Goal: Transaction & Acquisition: Obtain resource

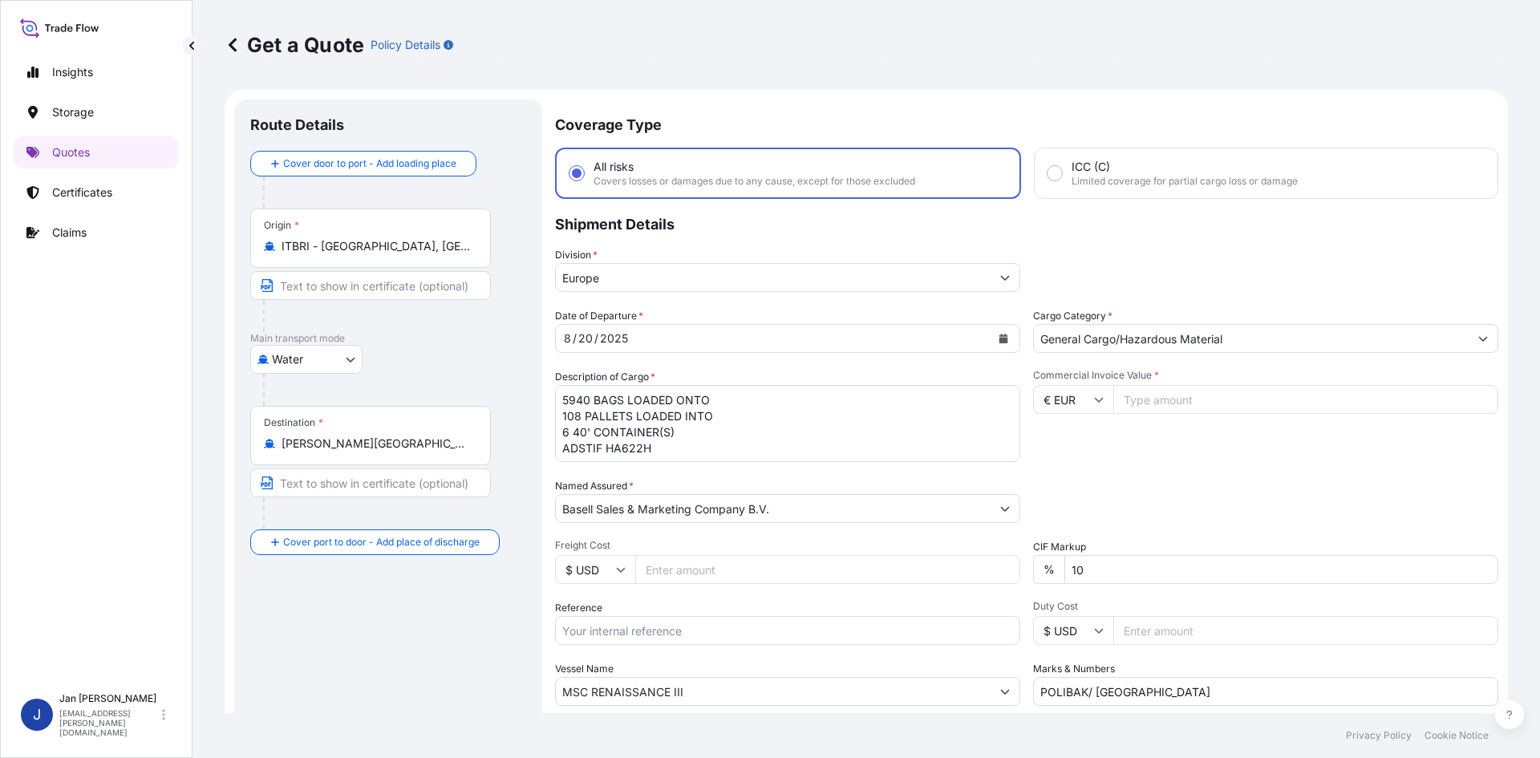
select select "Water"
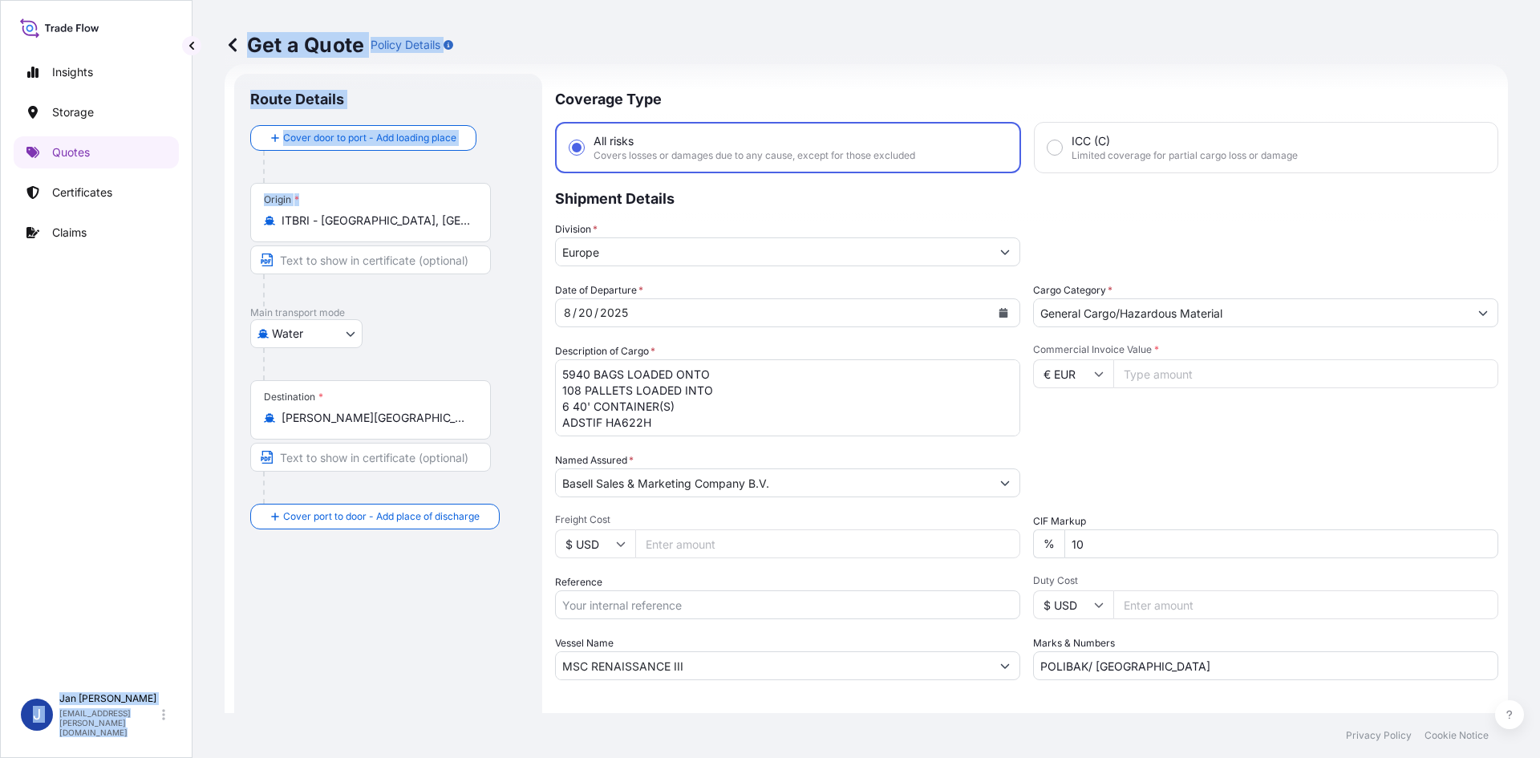
drag, startPoint x: 424, startPoint y: 231, endPoint x: 75, endPoint y: 231, distance: 348.2
click at [75, 231] on div "Insights Storage Quotes Certificates Claims J [PERSON_NAME] [EMAIL_ADDRESS][PER…" at bounding box center [770, 379] width 1540 height 758
click at [377, 231] on div "Origin * [GEOGRAPHIC_DATA] - [GEOGRAPHIC_DATA], [GEOGRAPHIC_DATA]" at bounding box center [370, 212] width 241 height 59
click at [377, 229] on input "ITBRI - [GEOGRAPHIC_DATA], [GEOGRAPHIC_DATA]" at bounding box center [376, 221] width 189 height 16
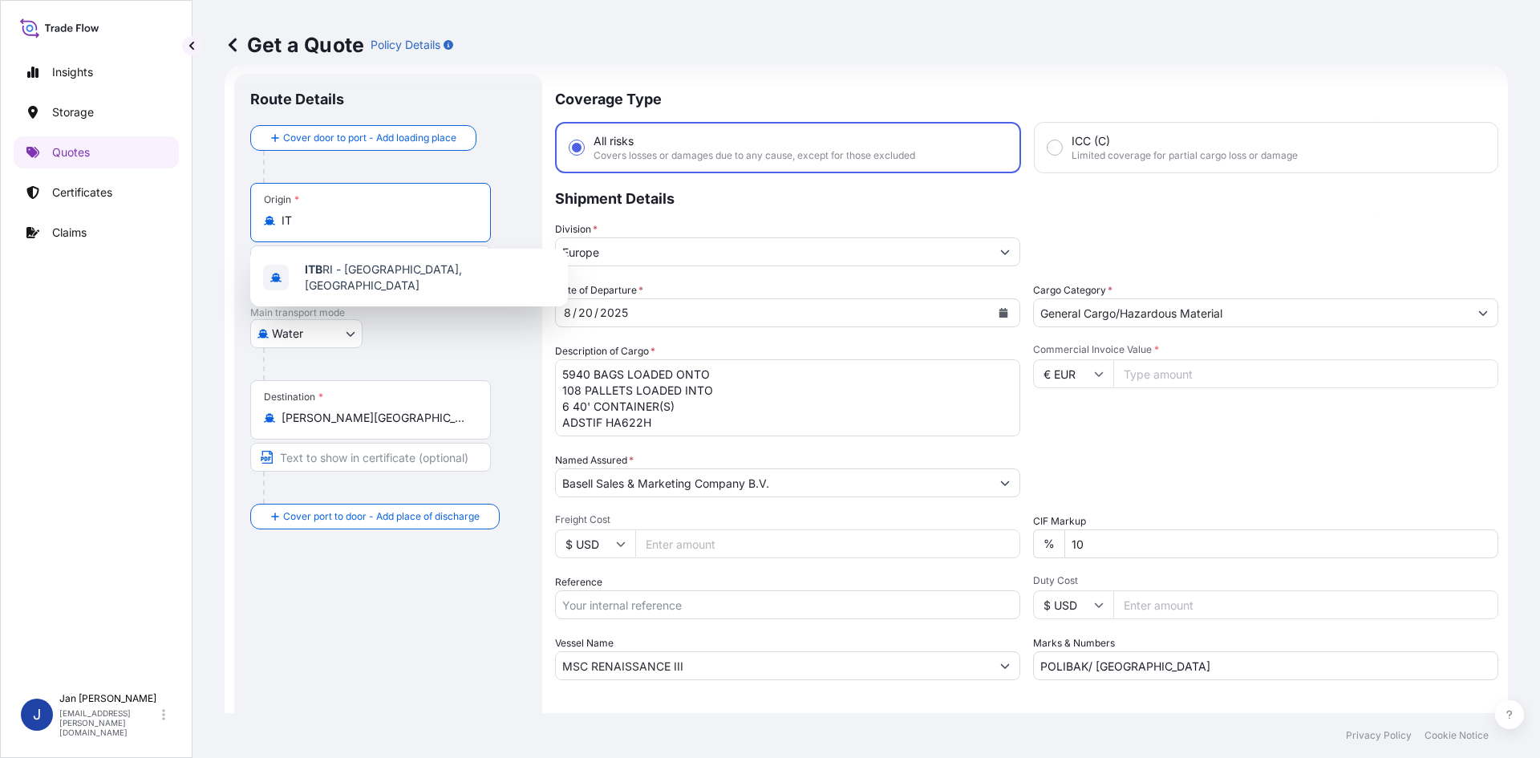
type input "I"
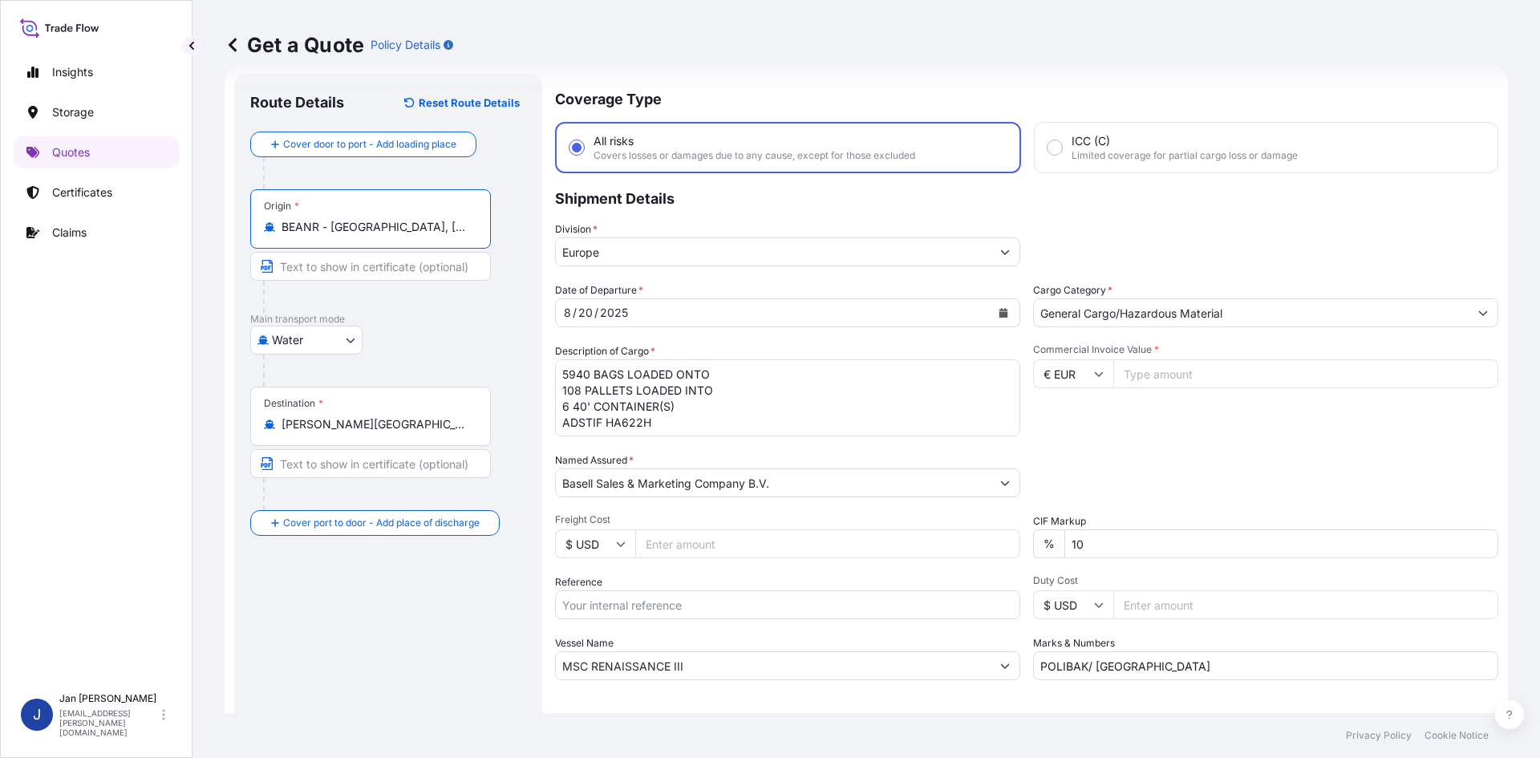
type input "BEANR - [GEOGRAPHIC_DATA], [GEOGRAPHIC_DATA]"
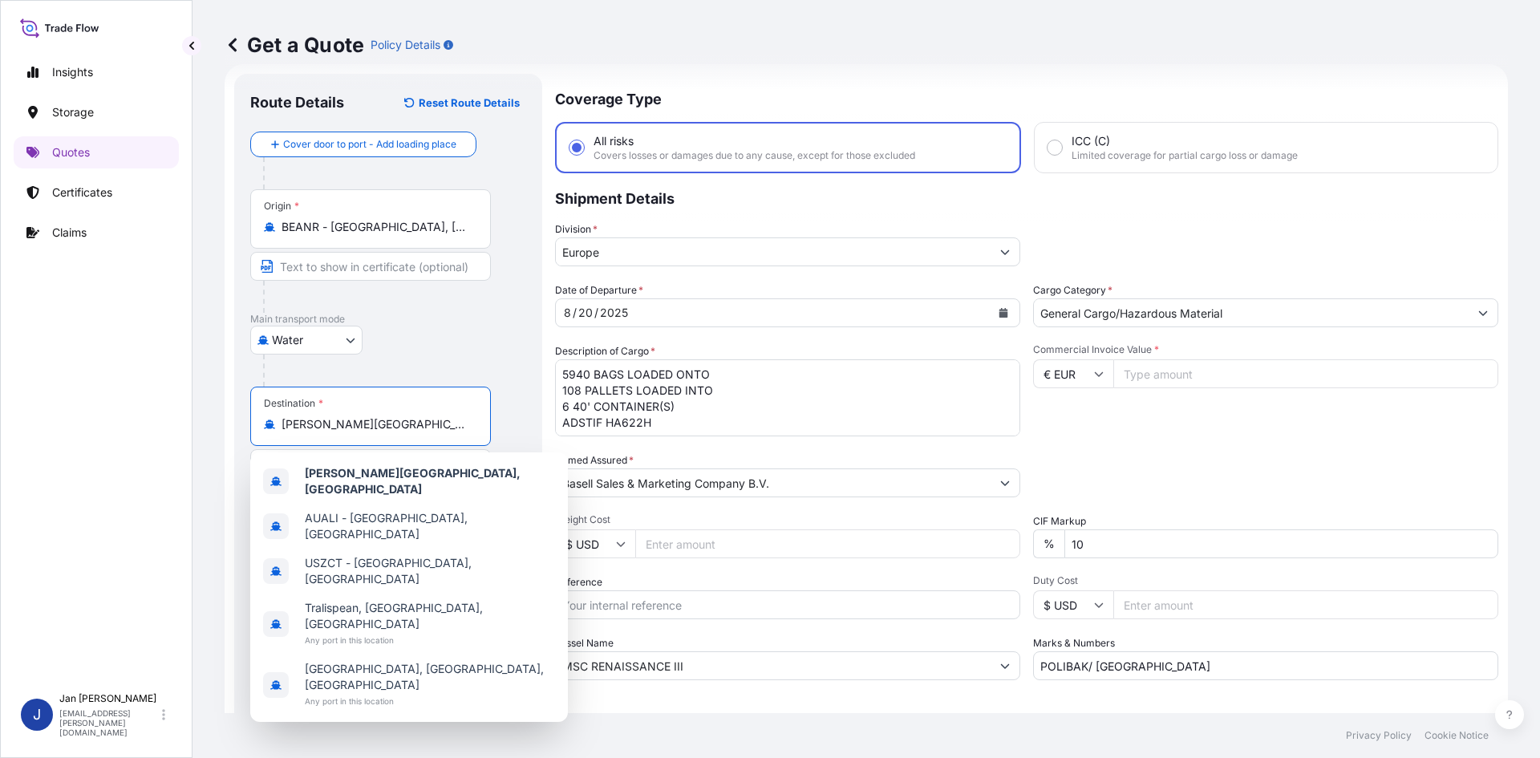
drag, startPoint x: 396, startPoint y: 416, endPoint x: 276, endPoint y: 414, distance: 120.4
click at [276, 414] on div "Destination * [PERSON_NAME][GEOGRAPHIC_DATA], [GEOGRAPHIC_DATA]" at bounding box center [370, 416] width 241 height 59
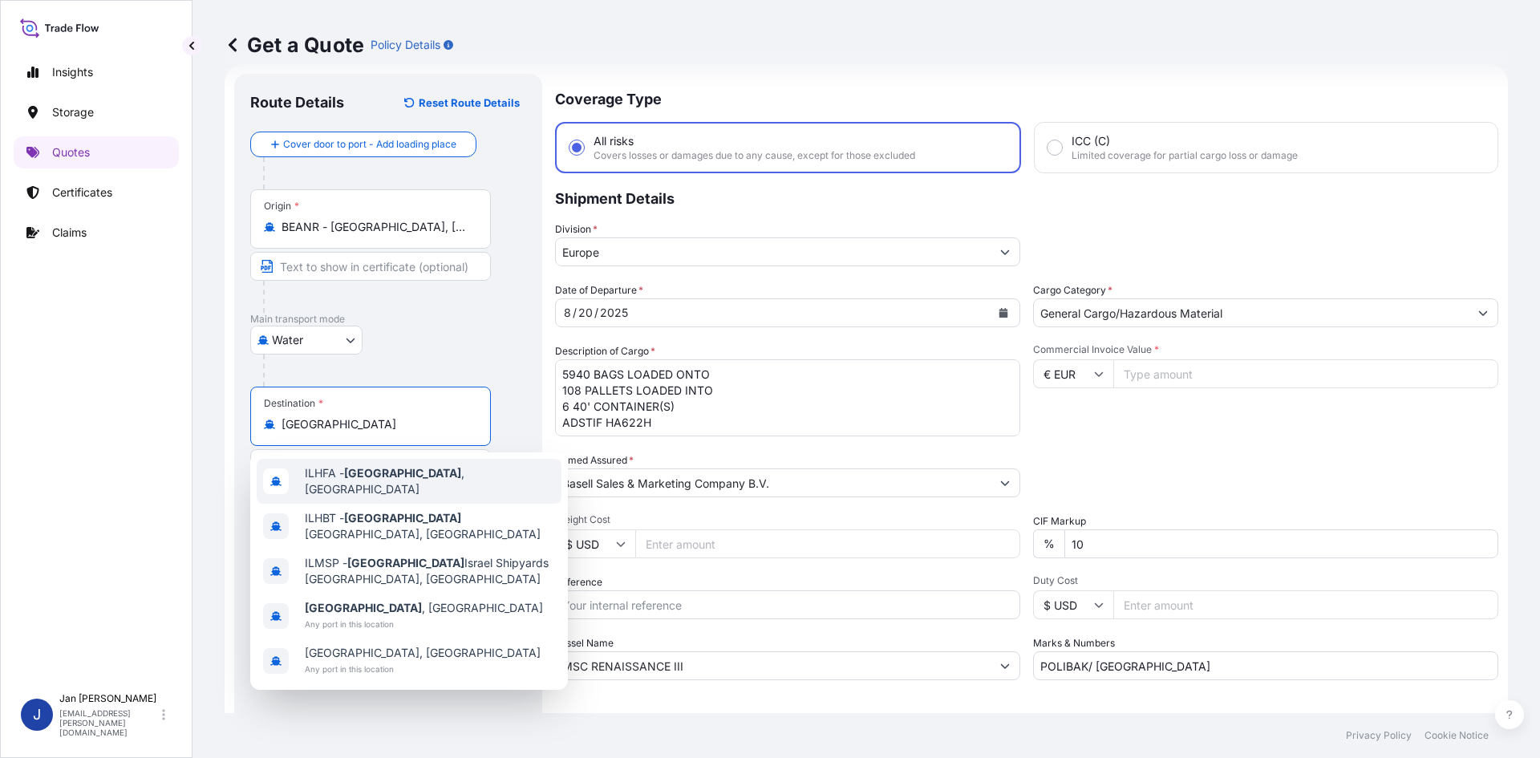
click at [338, 474] on span "ILHFA - [GEOGRAPHIC_DATA] , [GEOGRAPHIC_DATA]" at bounding box center [430, 481] width 250 height 32
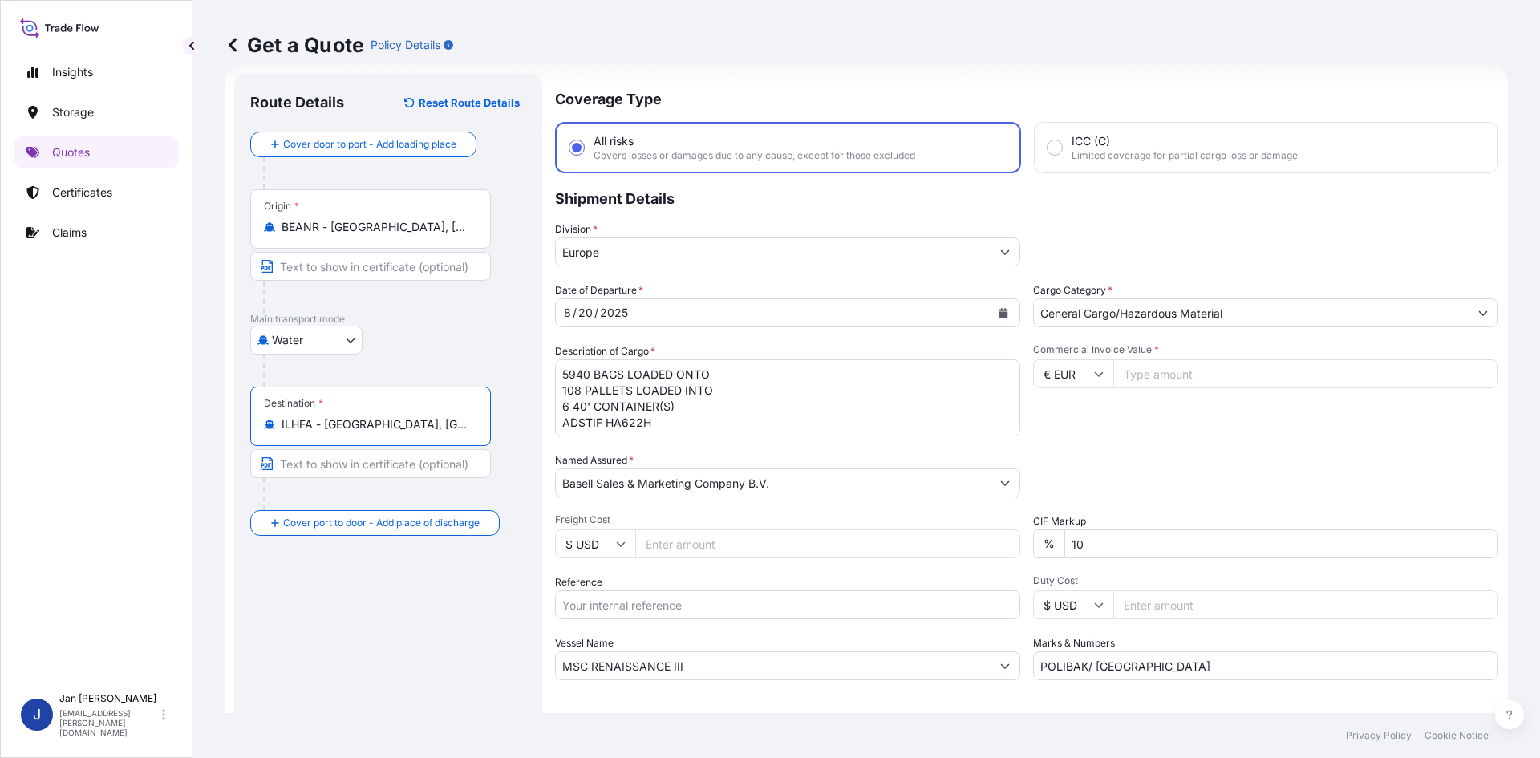
type input "ILHFA - [GEOGRAPHIC_DATA], [GEOGRAPHIC_DATA]"
drag, startPoint x: 550, startPoint y: 375, endPoint x: 471, endPoint y: 331, distance: 91.2
click at [471, 331] on form "Route Details Reset Route Details Cover door to port - Add loading place Place …" at bounding box center [867, 436] width 1284 height 745
click at [1000, 315] on icon "Calendar" at bounding box center [1004, 313] width 10 height 10
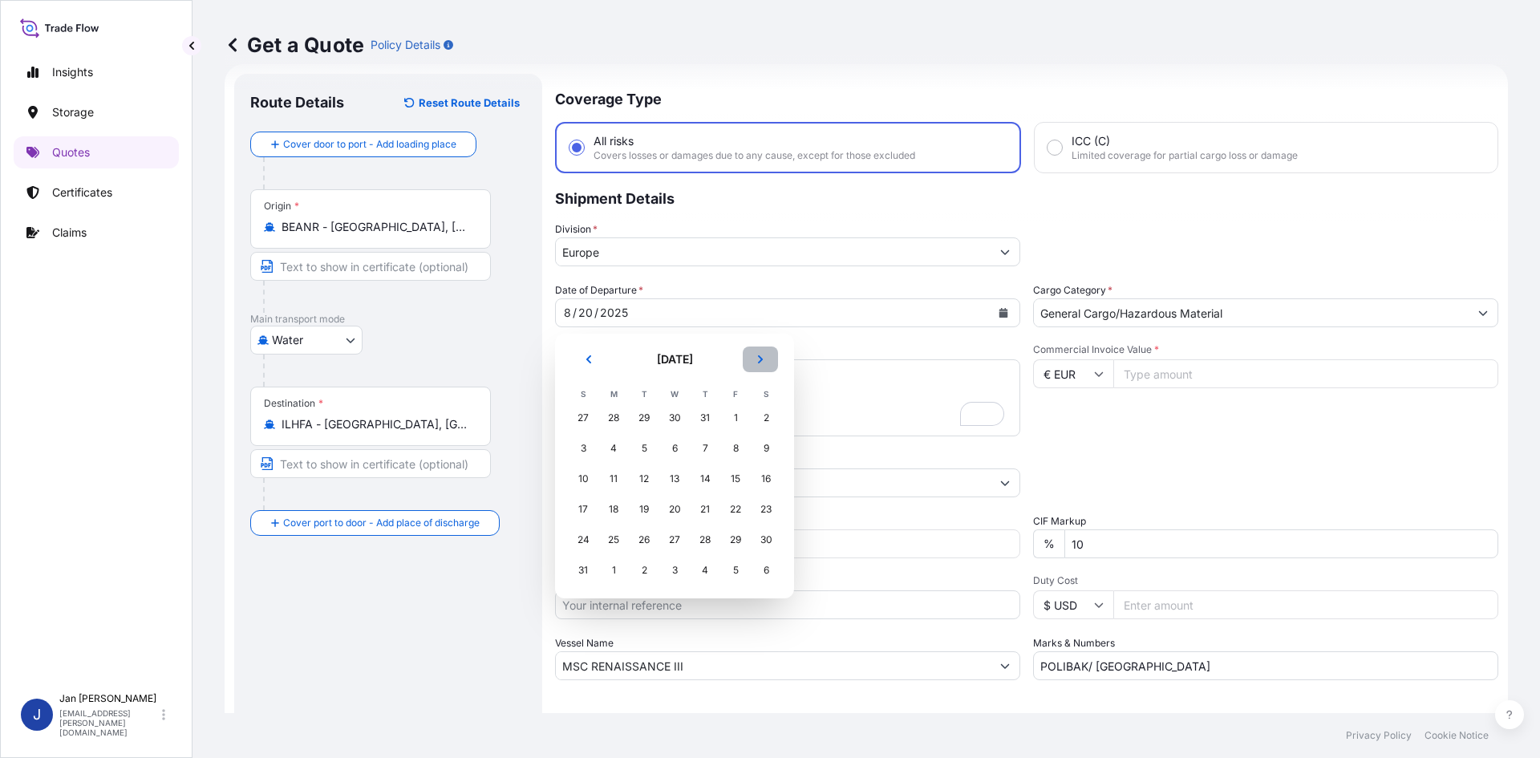
click at [762, 356] on icon "Next" at bounding box center [761, 360] width 10 height 10
click at [735, 418] on div "5" at bounding box center [735, 418] width 29 height 29
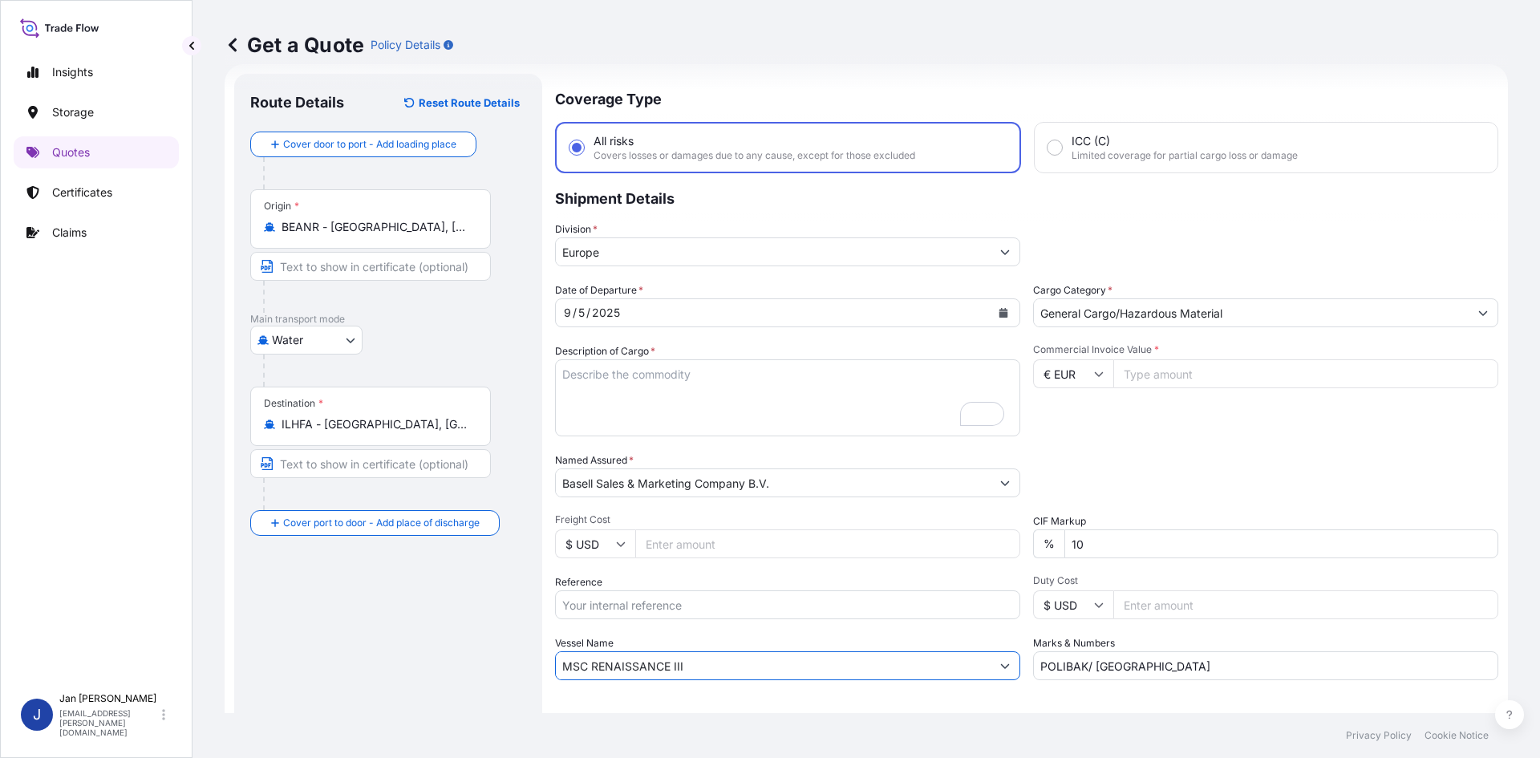
drag, startPoint x: 347, startPoint y: 637, endPoint x: 330, endPoint y: 635, distance: 17.7
click at [330, 635] on form "Route Details Reset Route Details Cover door to port - Add loading place Place …" at bounding box center [867, 436] width 1284 height 745
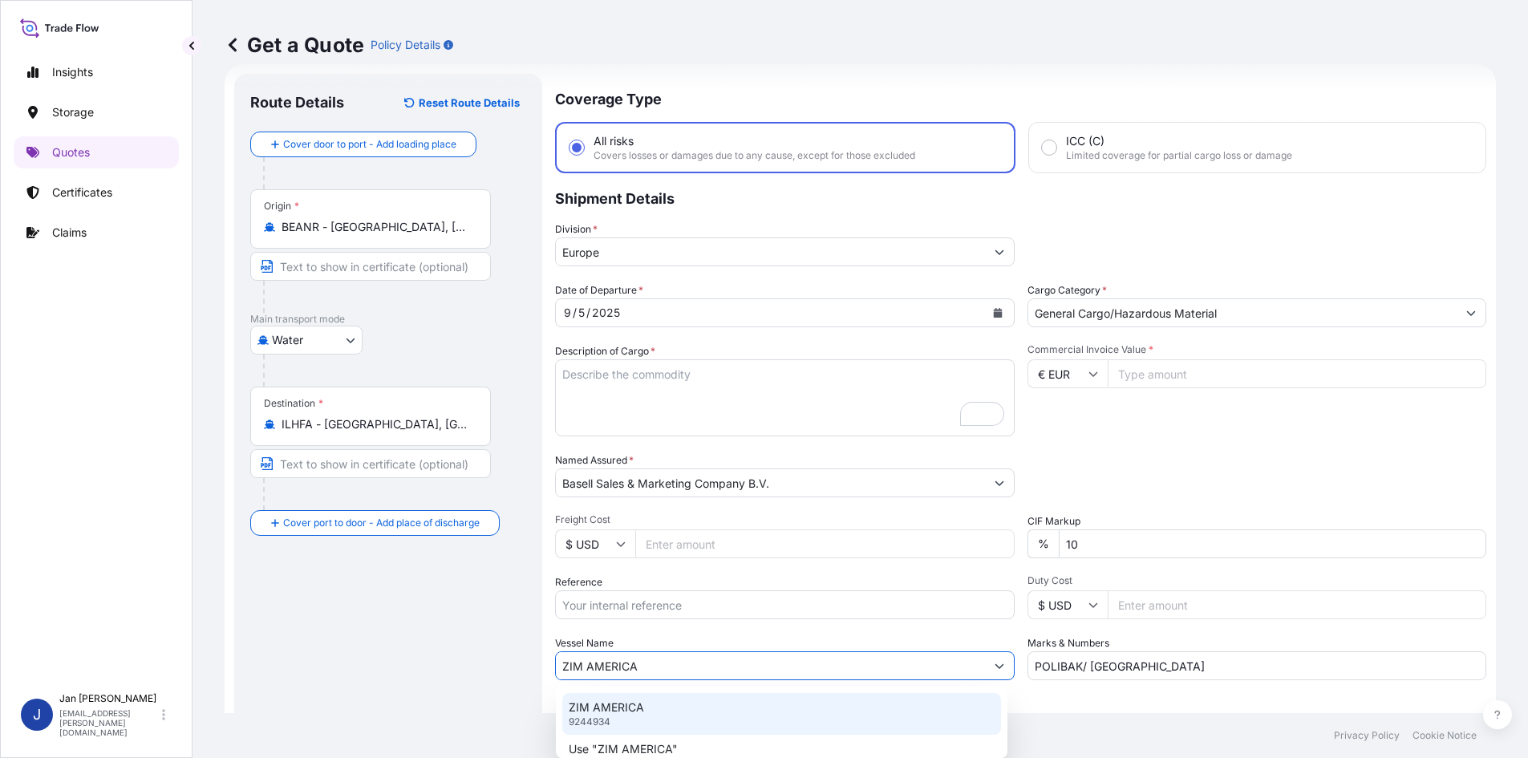
click at [660, 705] on div "ZIM AMERICA 9244934" at bounding box center [781, 714] width 439 height 42
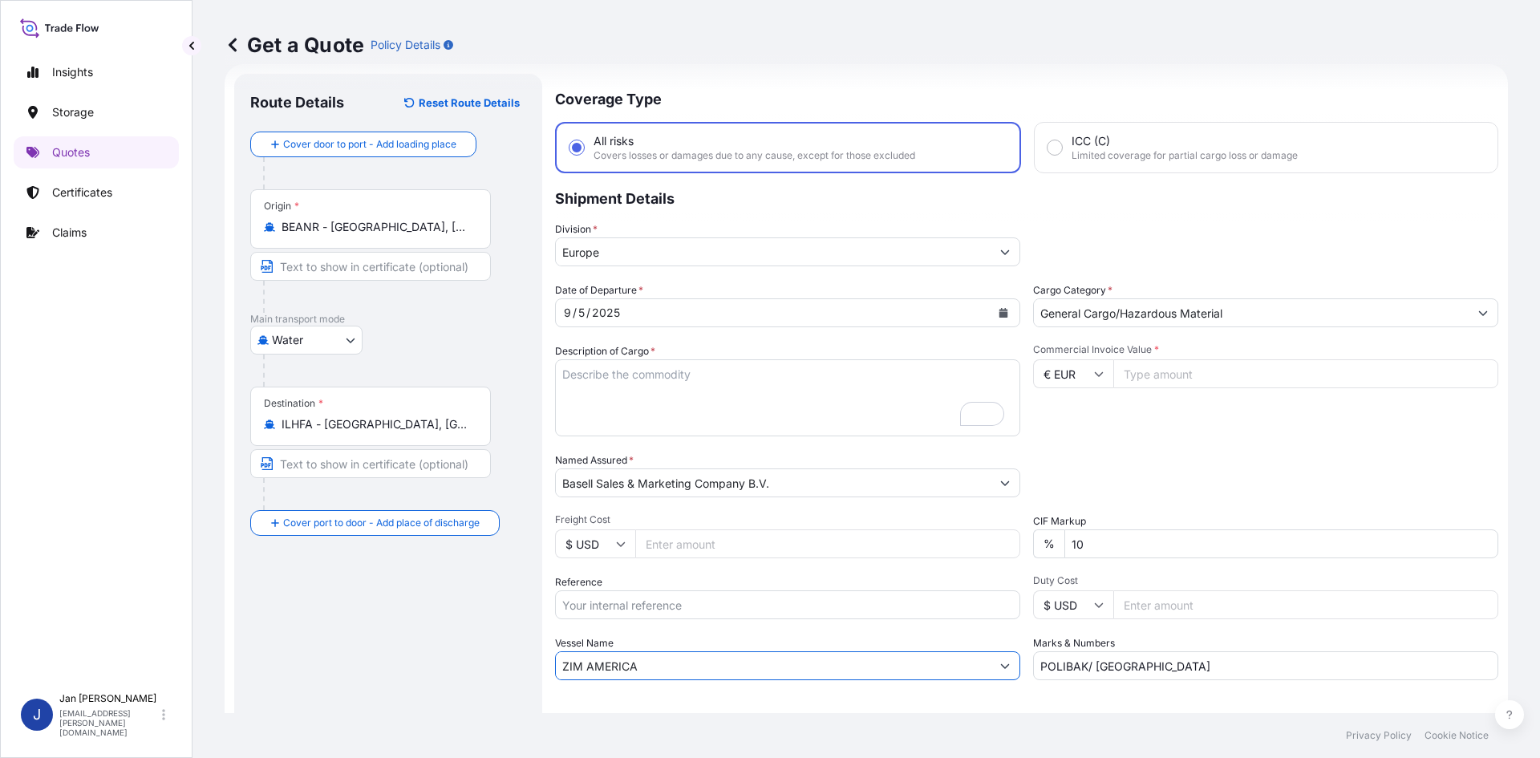
type input "ZIM AMERICA"
click at [739, 408] on textarea "5940 BAGS LOADED ONTO 108 PALLETS LOADED INTO 6 40' CONTAINER(S) ADSTIF HA622H" at bounding box center [787, 397] width 465 height 77
paste textarea "BULK UNPACKED LOADED INTO 1 20' DRY VAN HOSTALEN PP H1022"
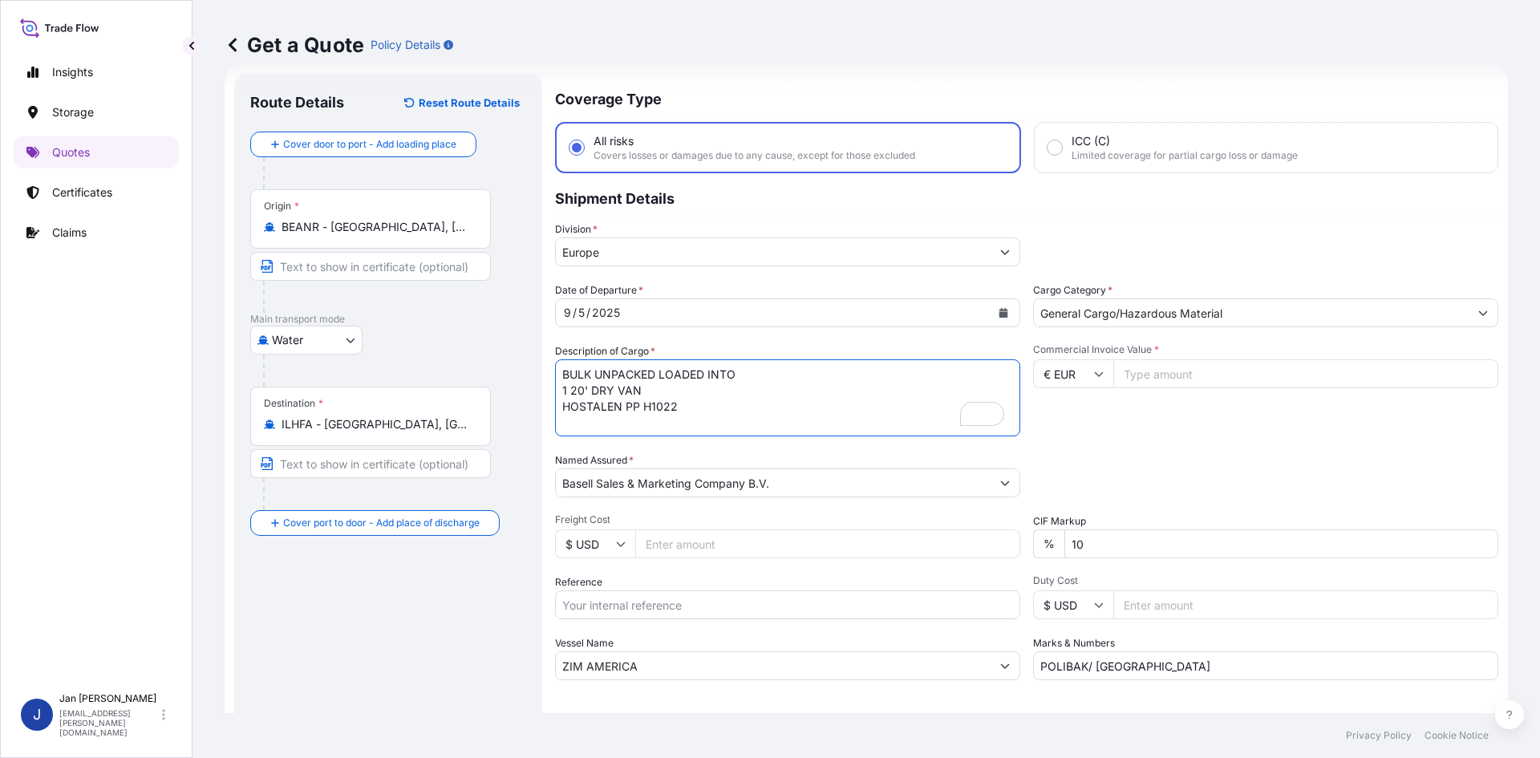
click at [561, 372] on textarea "5940 BAGS LOADED ONTO 108 PALLETS LOADED INTO 6 40' CONTAINER(S) ADSTIF HA622H" at bounding box center [787, 397] width 465 height 77
type textarea "3 BULK UNPACKED LOADED INTO 1 20' DRY VAN HOSTALEN PP H1022"
click at [1288, 371] on input "Commercial Invoice Value *" at bounding box center [1306, 373] width 385 height 29
type input "73529.40"
drag, startPoint x: 1051, startPoint y: 671, endPoint x: 838, endPoint y: 656, distance: 213.1
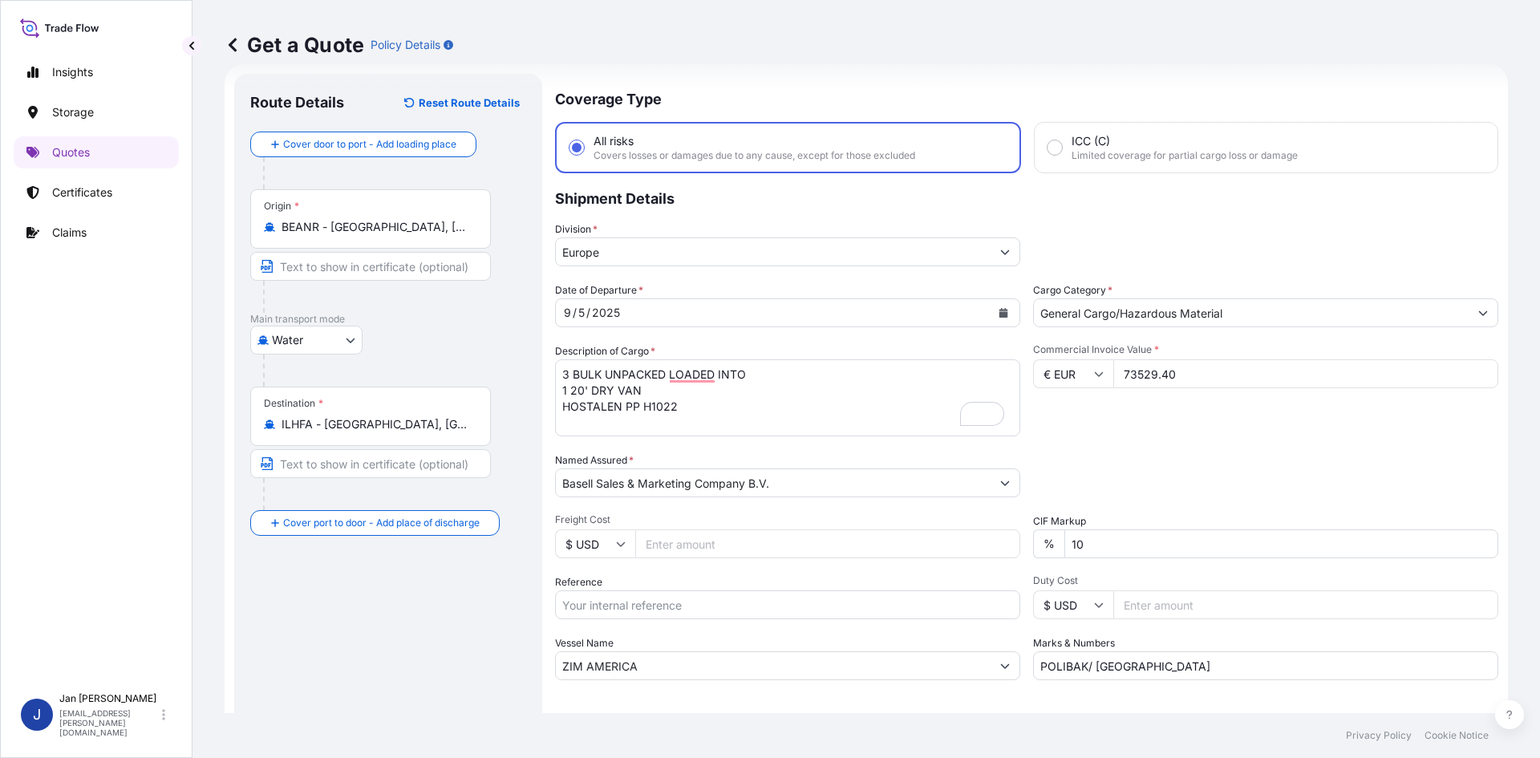
click at [885, 664] on div "Date of Departure * [DATE] Cargo Category * General Cargo/Hazardous Material De…" at bounding box center [1026, 481] width 943 height 398
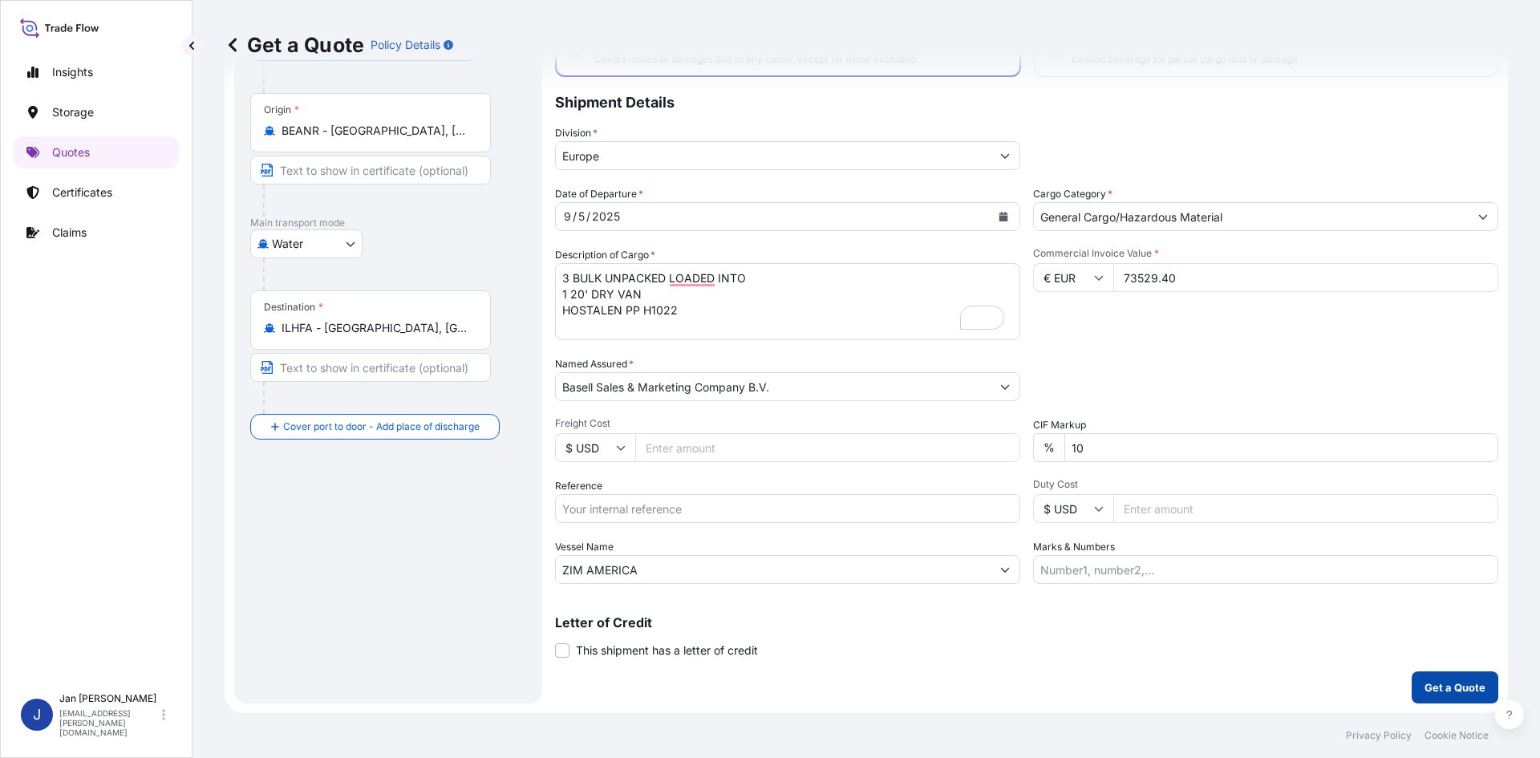
click at [1438, 677] on button "Get a Quote" at bounding box center [1455, 687] width 87 height 32
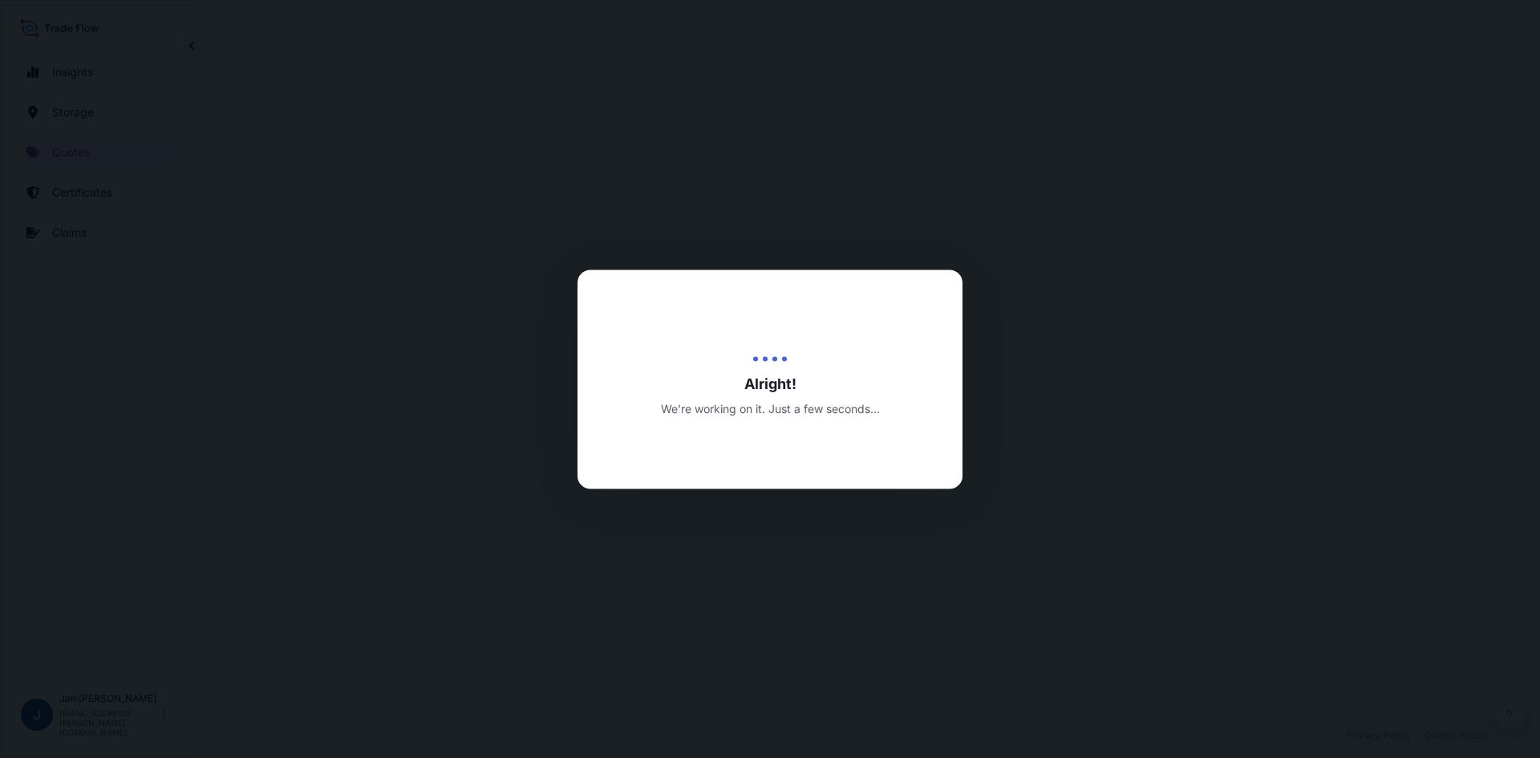
select select "Water"
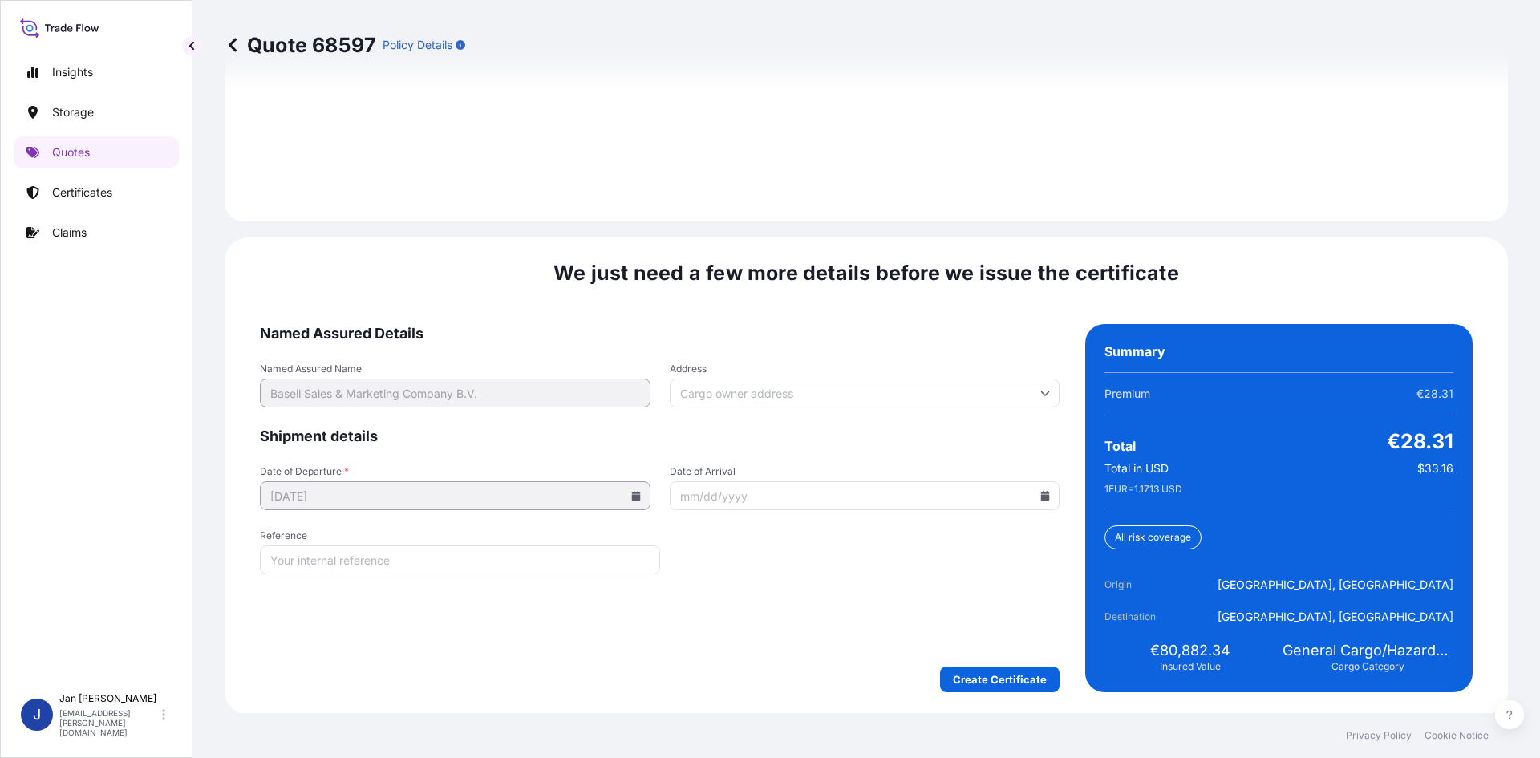
scroll to position [2302, 0]
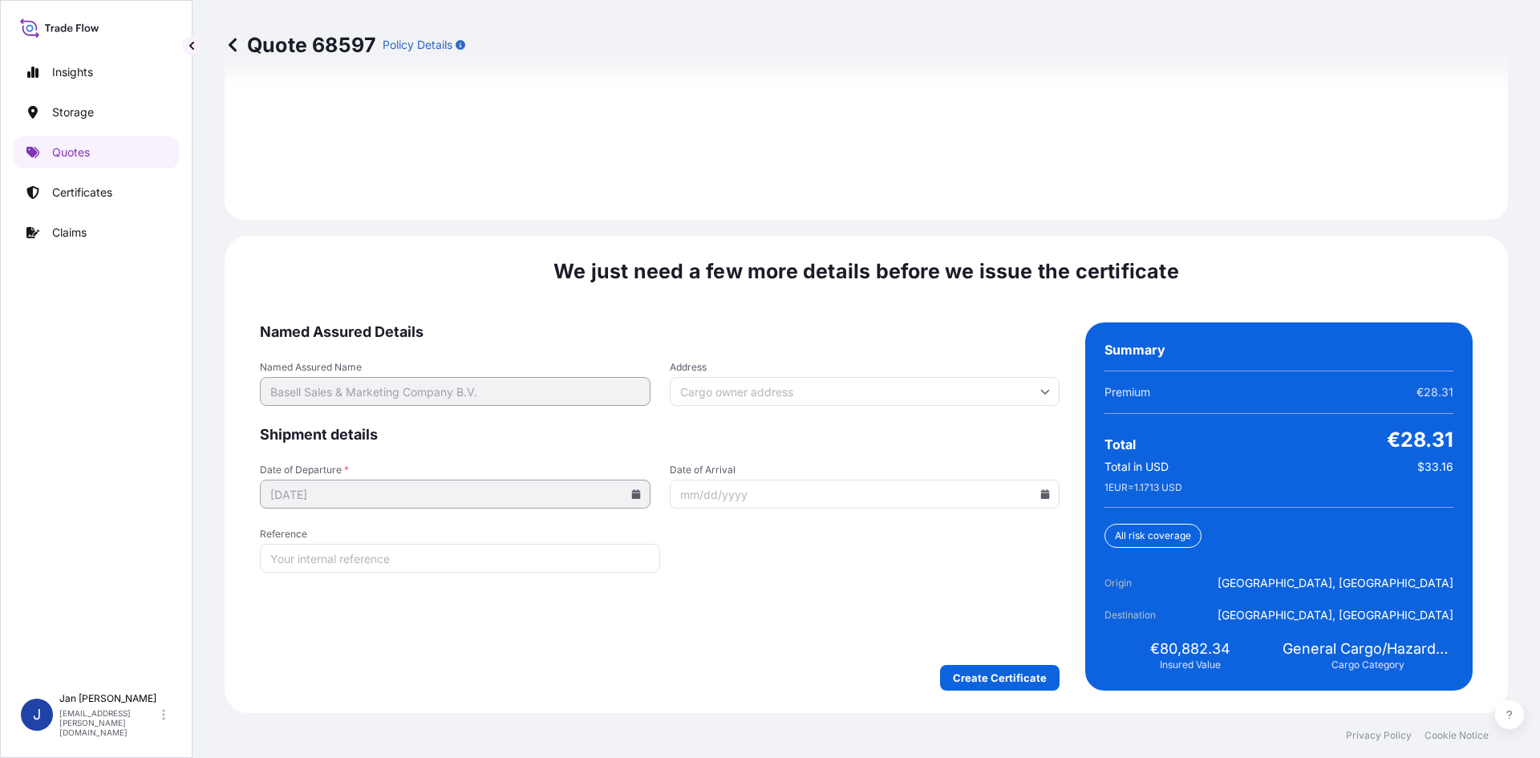
click at [1032, 493] on input "Date of Arrival" at bounding box center [865, 494] width 391 height 29
click at [1041, 495] on icon at bounding box center [1045, 494] width 9 height 10
click at [901, 343] on button "19" at bounding box center [897, 352] width 26 height 26
type input "[DATE]"
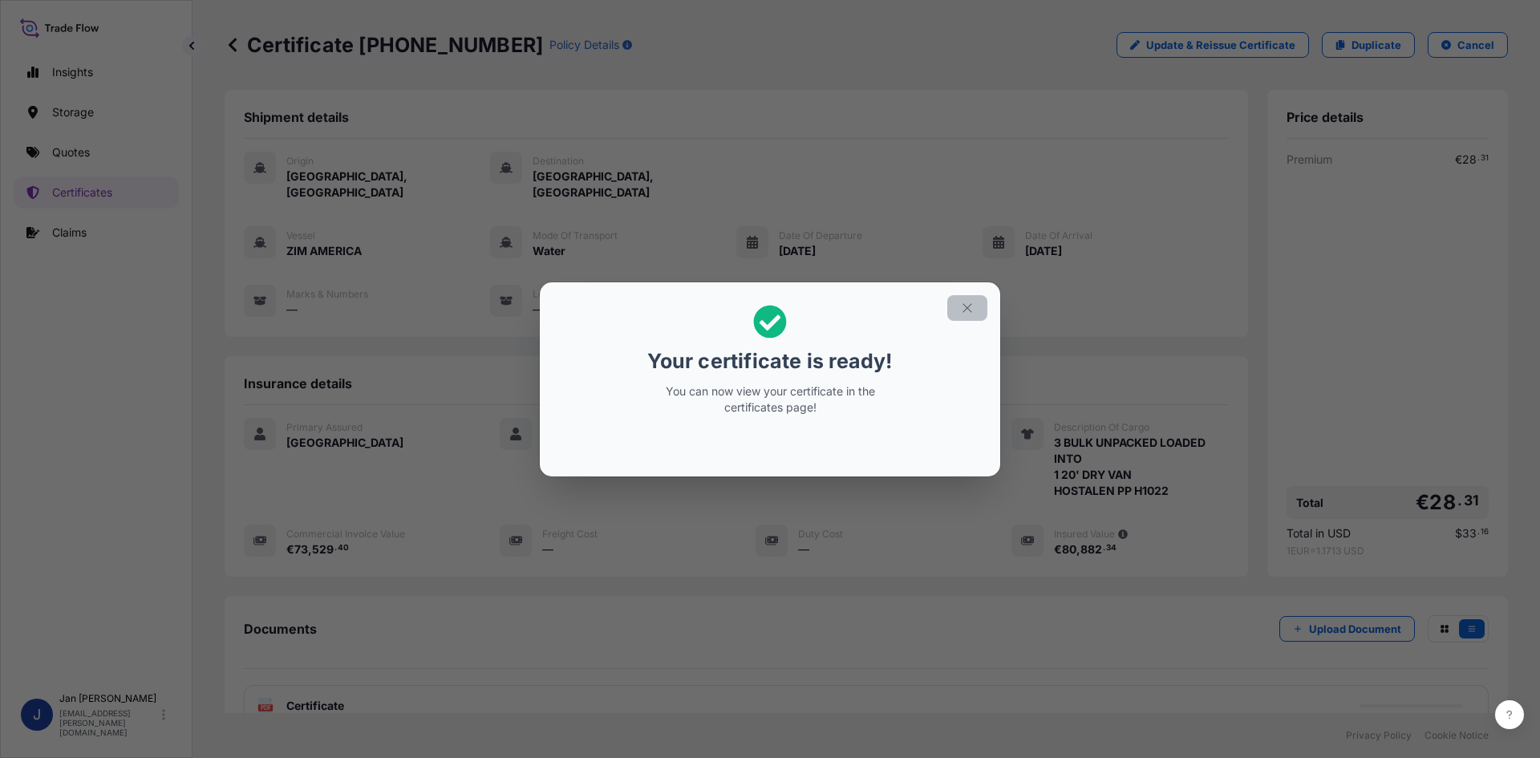
click at [967, 306] on icon "button" at bounding box center [967, 307] width 9 height 9
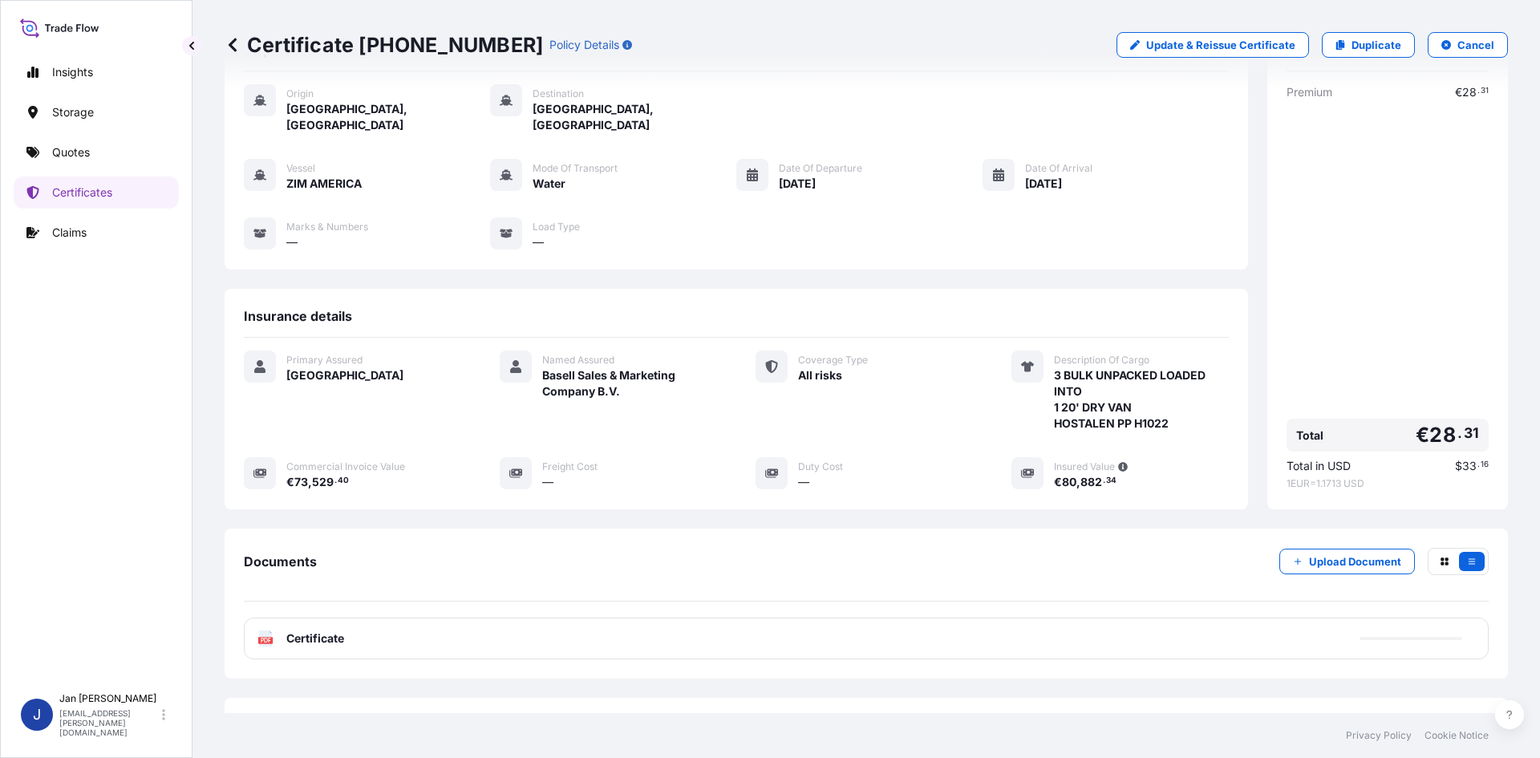
scroll to position [117, 0]
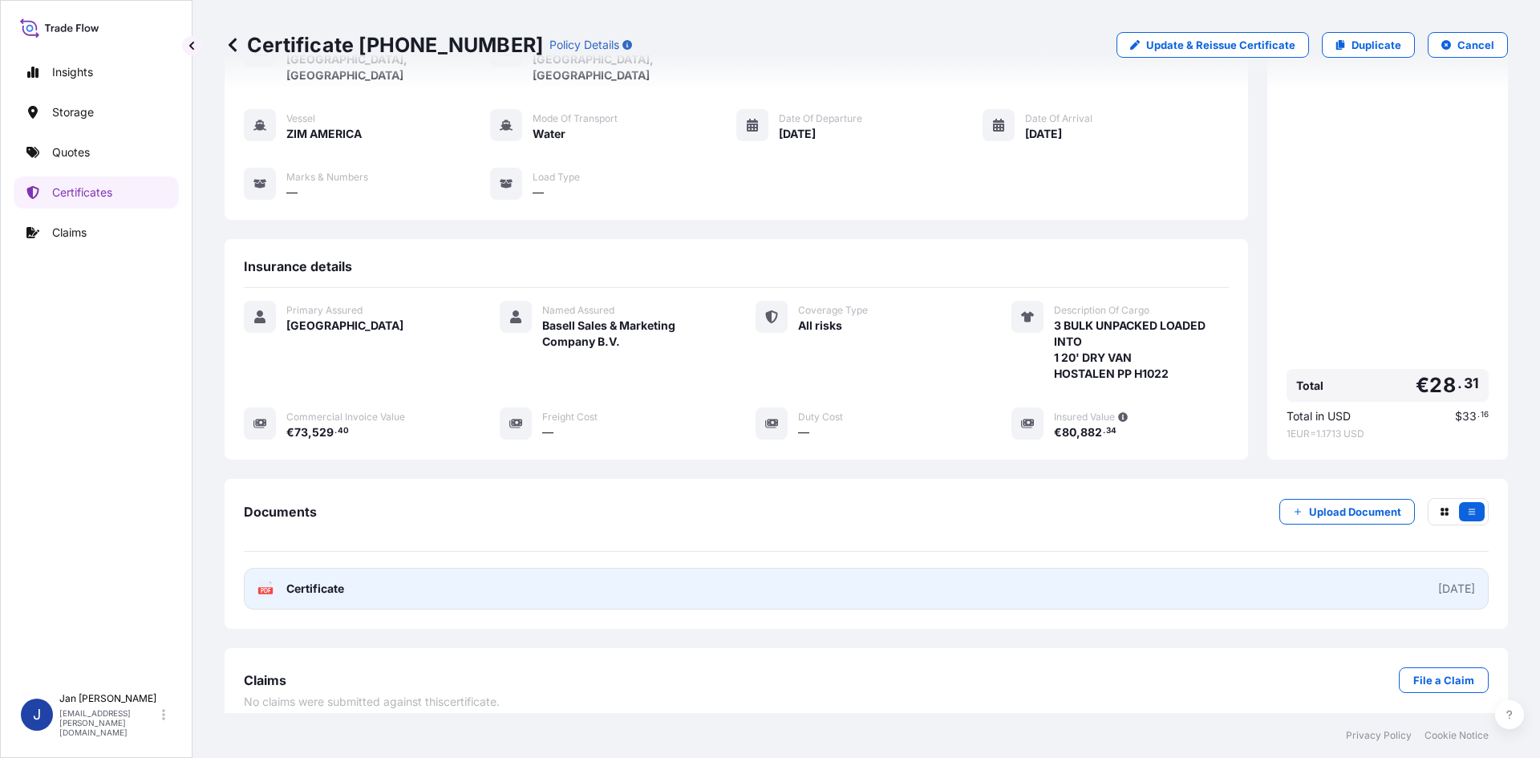
click at [270, 588] on text "PDF" at bounding box center [266, 591] width 10 height 6
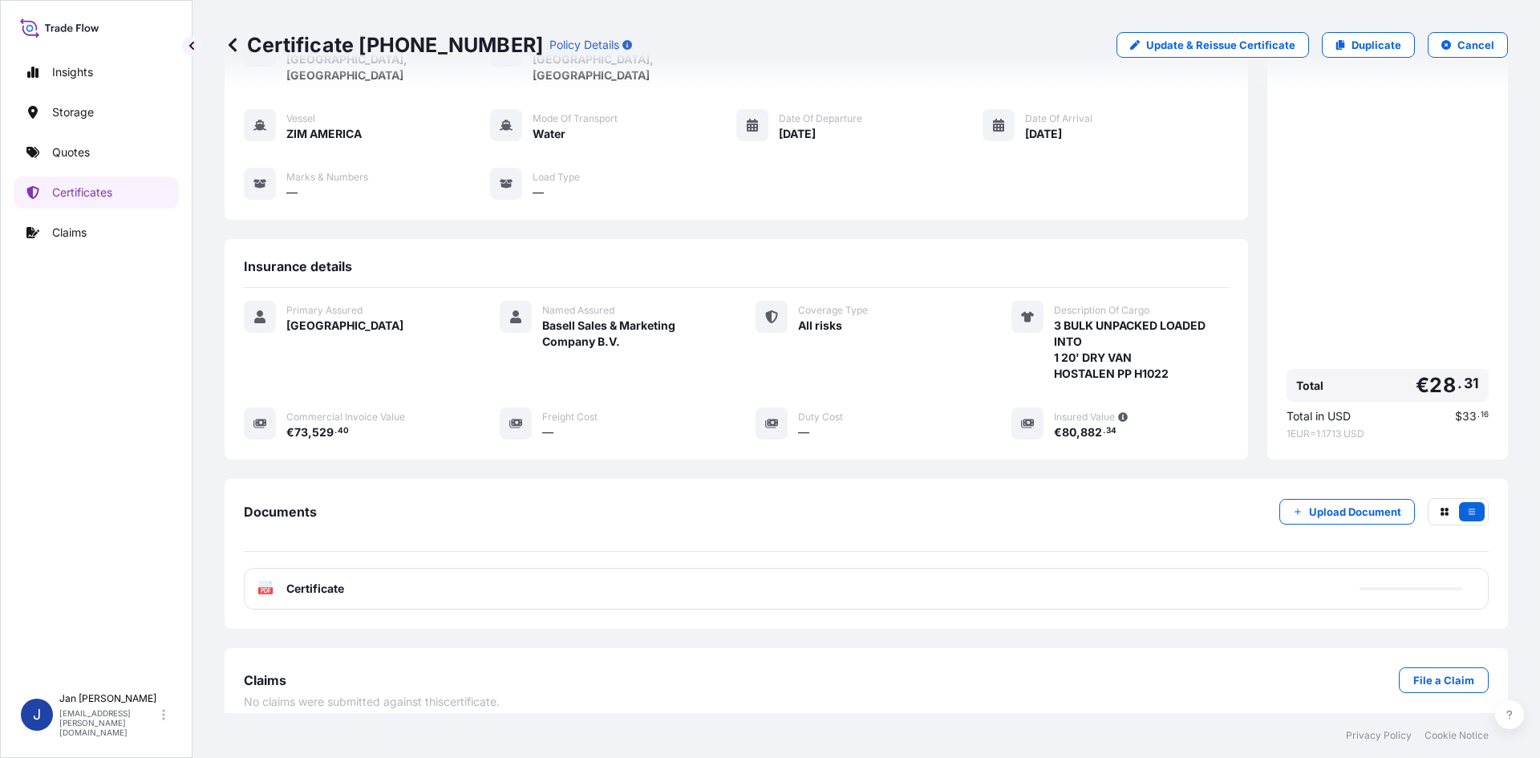
click at [75, 155] on p "Quotes" at bounding box center [71, 152] width 38 height 16
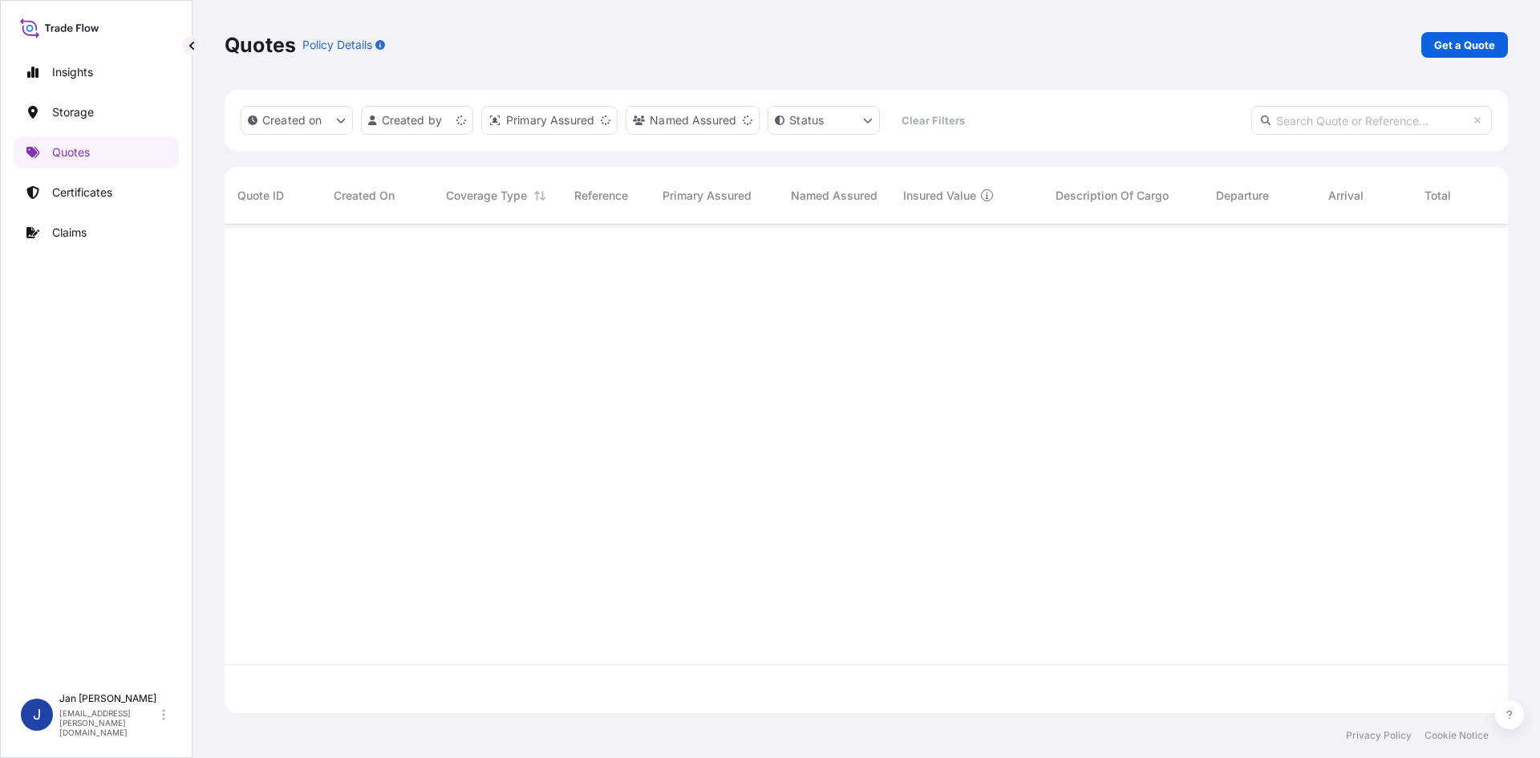
scroll to position [485, 1272]
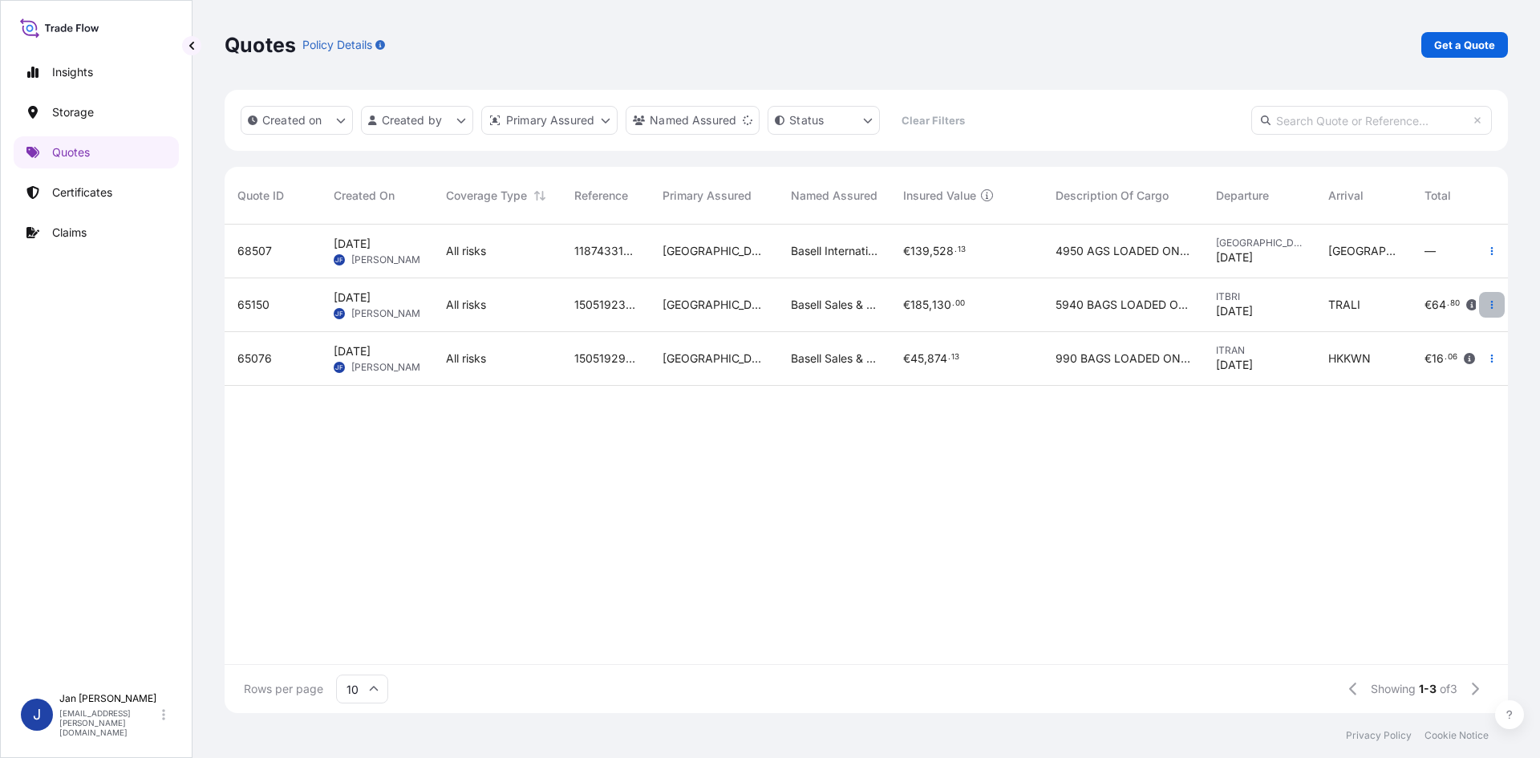
click at [1494, 310] on button "button" at bounding box center [1492, 305] width 26 height 26
click at [1434, 342] on p "Duplicate quote" at bounding box center [1427, 337] width 83 height 16
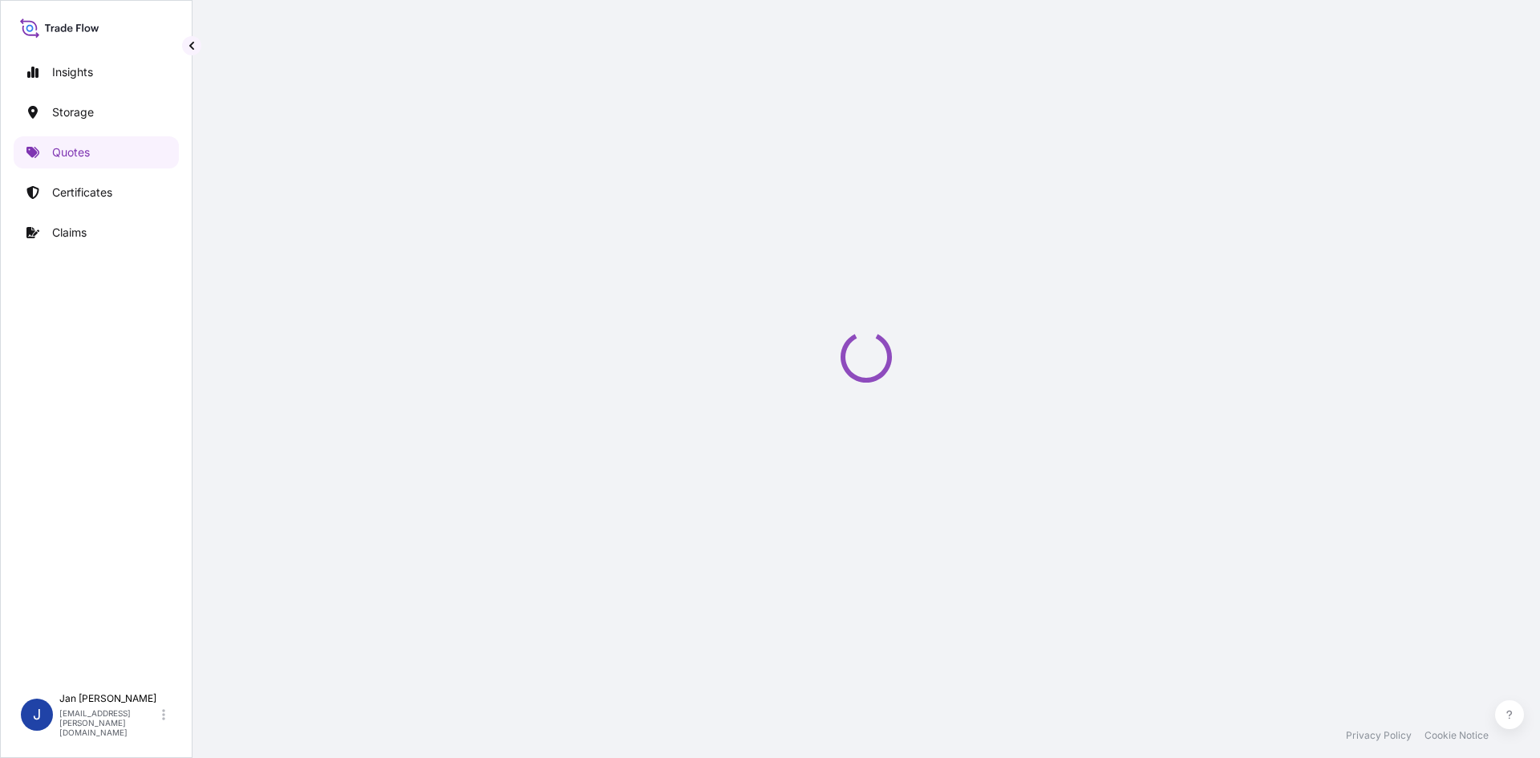
scroll to position [26, 0]
select select "Water"
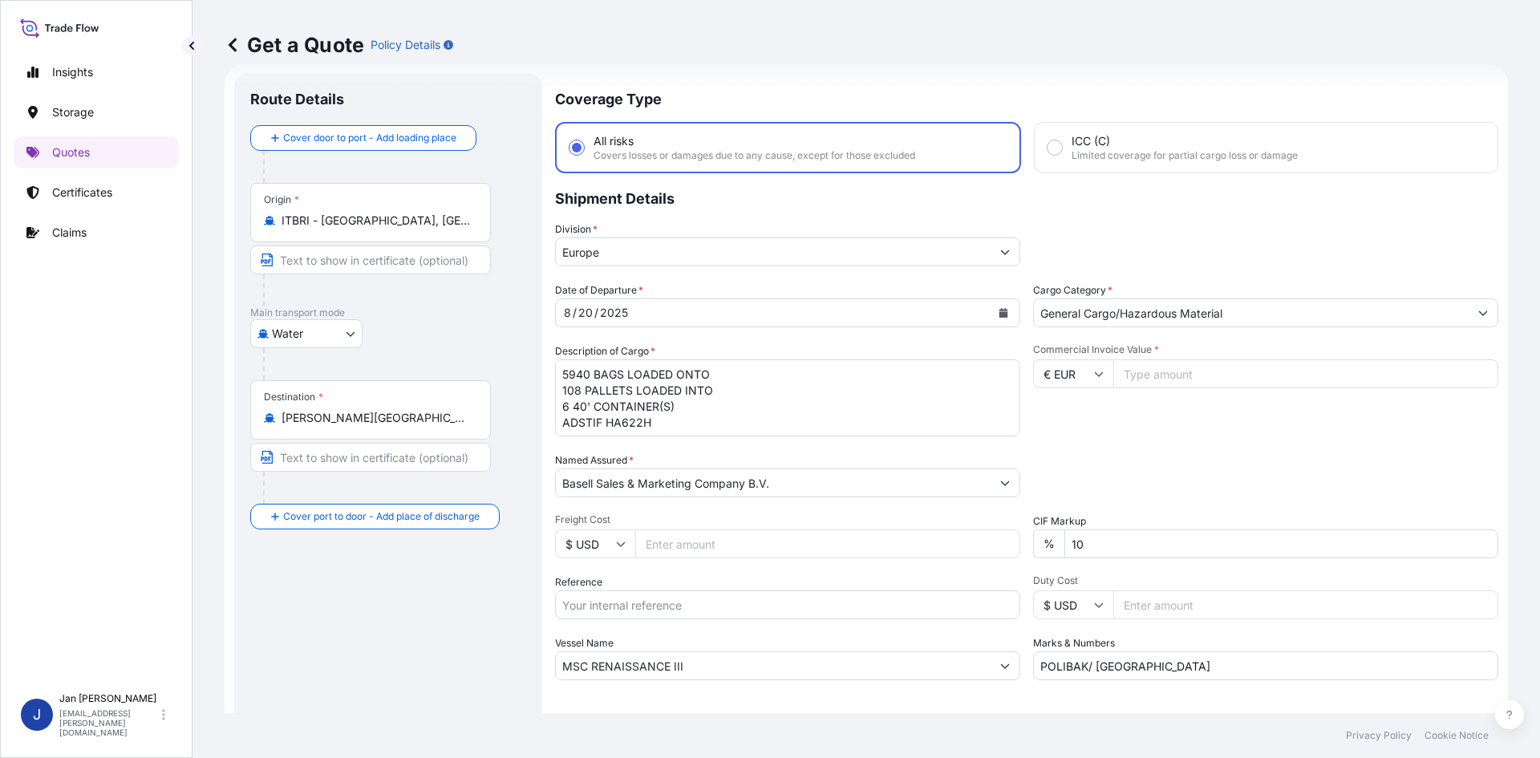
drag, startPoint x: 387, startPoint y: 221, endPoint x: 189, endPoint y: 221, distance: 199.0
click at [195, 221] on div "Get a Quote Policy Details Route Details Cover door to port - Add loading place…" at bounding box center [867, 356] width 1348 height 713
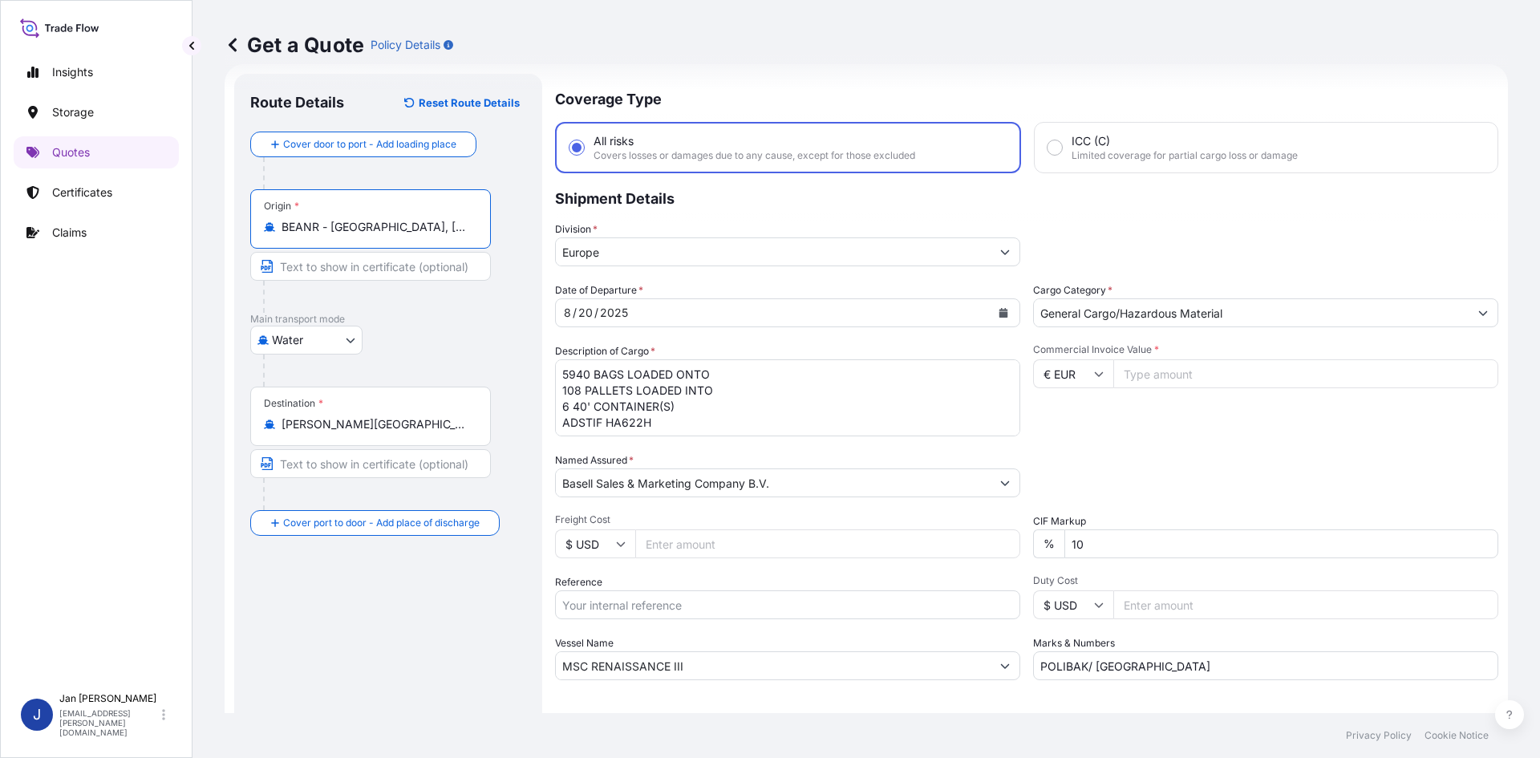
type input "BEANR - [GEOGRAPHIC_DATA], [GEOGRAPHIC_DATA]"
drag, startPoint x: 421, startPoint y: 424, endPoint x: -16, endPoint y: 436, distance: 437.4
click at [0, 436] on html "0 options available. 10 options available. 0 options available. 4 options avail…" at bounding box center [770, 379] width 1540 height 758
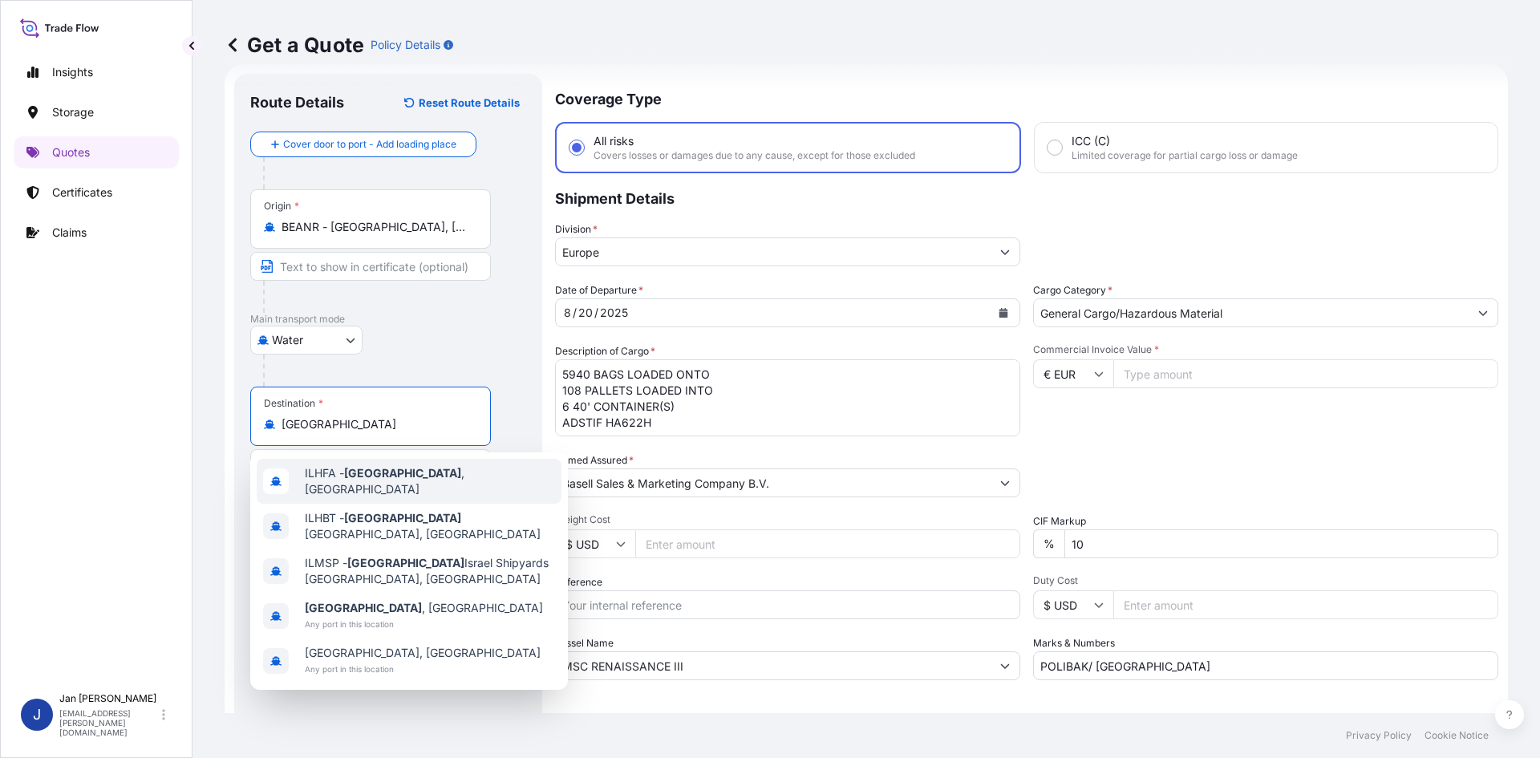
click at [330, 477] on span "ILHFA - [GEOGRAPHIC_DATA] , [GEOGRAPHIC_DATA]" at bounding box center [430, 481] width 250 height 32
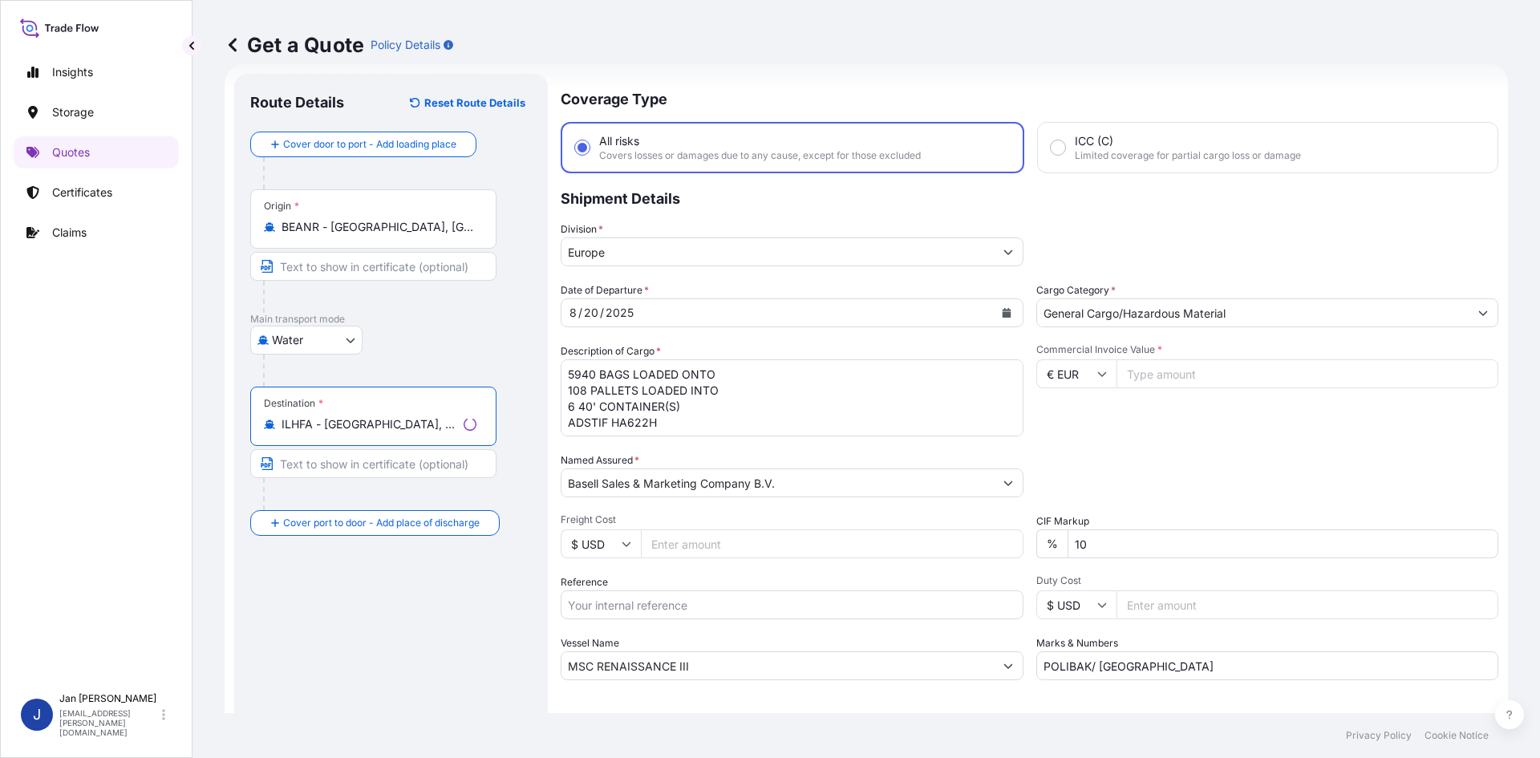
type input "ILHFA - [GEOGRAPHIC_DATA], [GEOGRAPHIC_DATA]"
click at [1002, 310] on icon "Calendar" at bounding box center [1006, 313] width 9 height 10
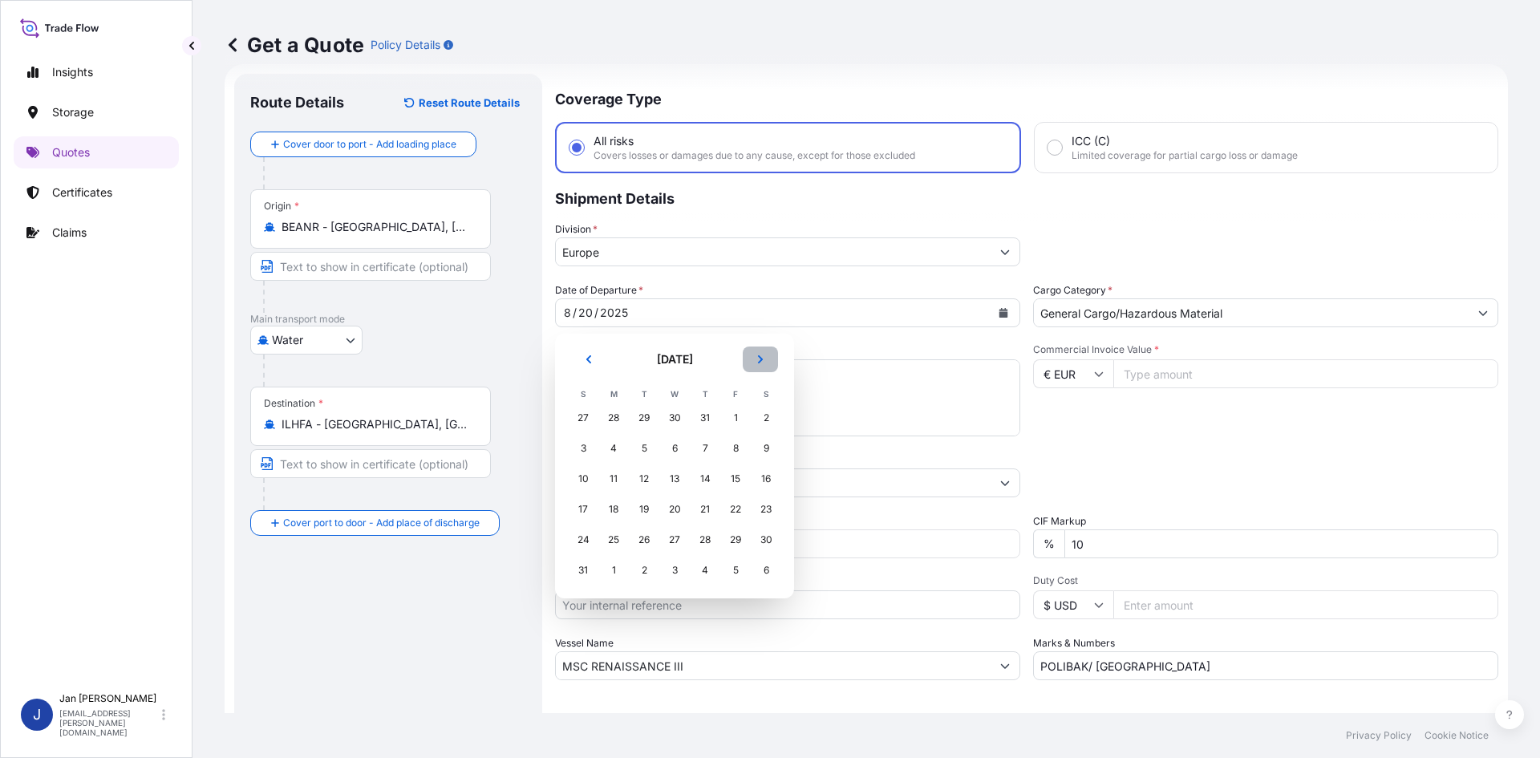
click at [761, 352] on button "Next" at bounding box center [760, 360] width 35 height 26
click at [732, 420] on div "5" at bounding box center [735, 418] width 29 height 29
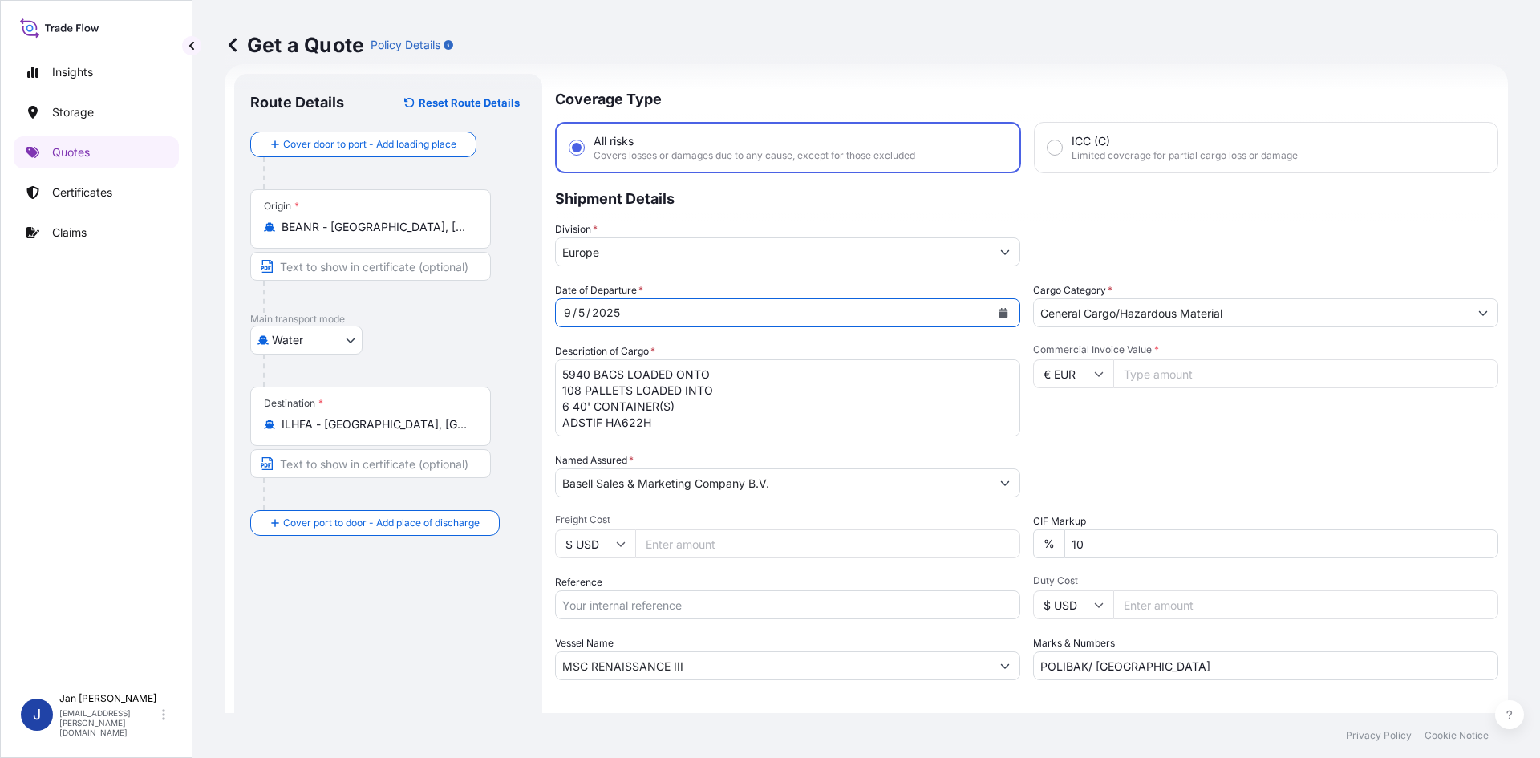
scroll to position [2, 0]
drag, startPoint x: 667, startPoint y: 424, endPoint x: 522, endPoint y: 364, distance: 156.4
click at [522, 364] on form "Route Details Reset Route Details Cover door to port - Add loading place Place …" at bounding box center [867, 436] width 1284 height 745
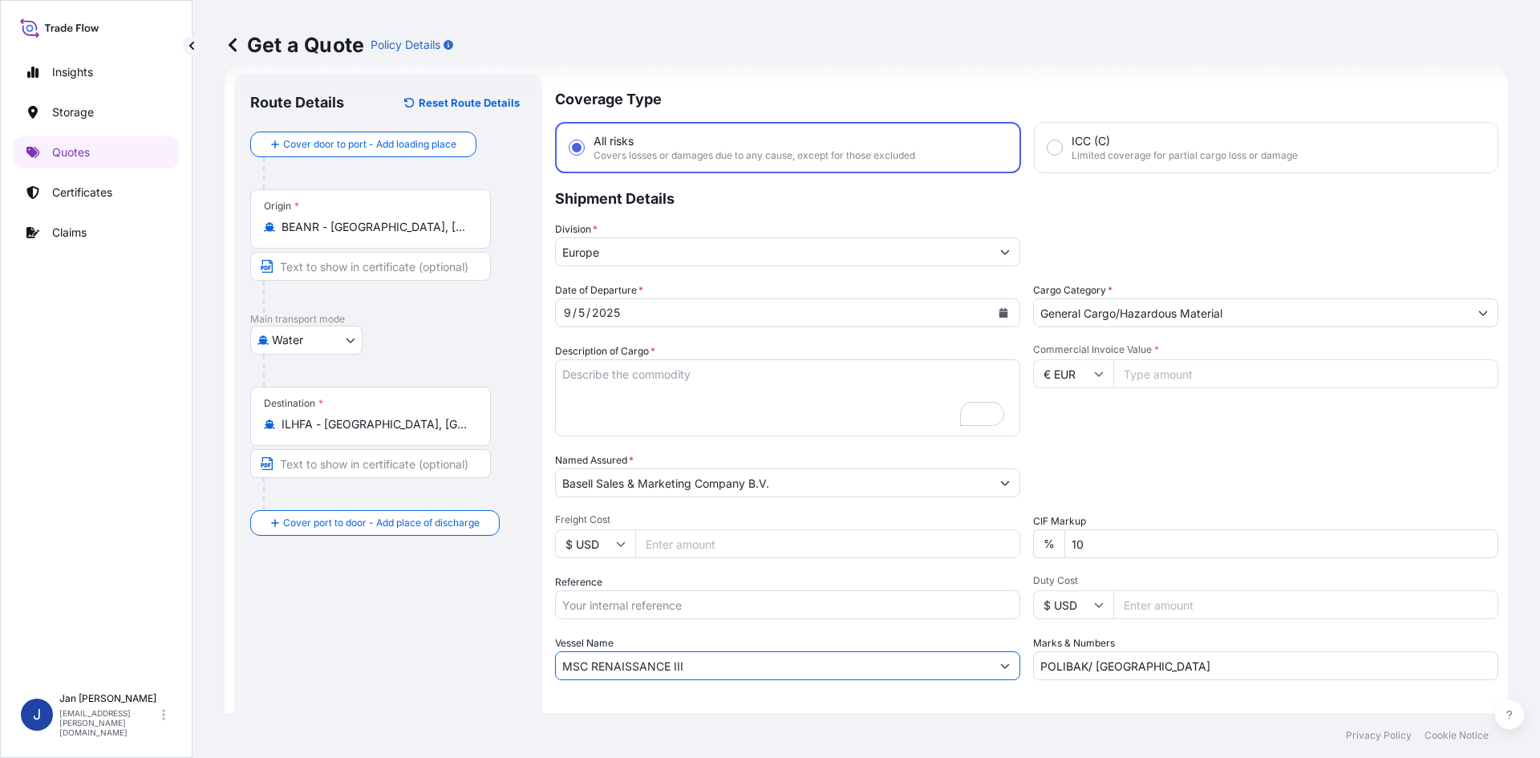
drag, startPoint x: 730, startPoint y: 673, endPoint x: 353, endPoint y: 645, distance: 378.1
click at [354, 645] on form "Route Details Reset Route Details Cover door to port - Add loading place Place …" at bounding box center [867, 436] width 1284 height 745
paste input "[PERSON_NAME]"
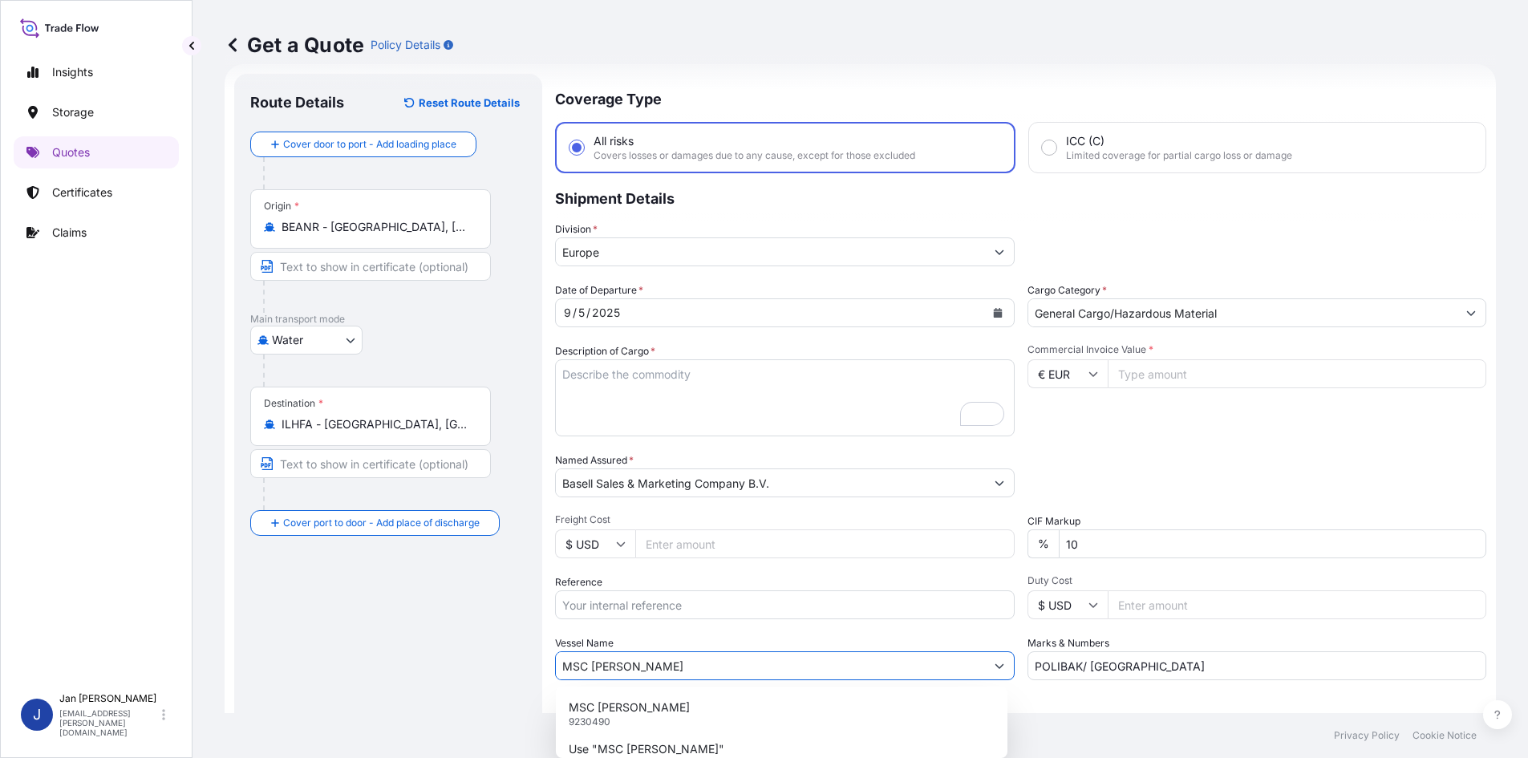
type input "MSC [PERSON_NAME]"
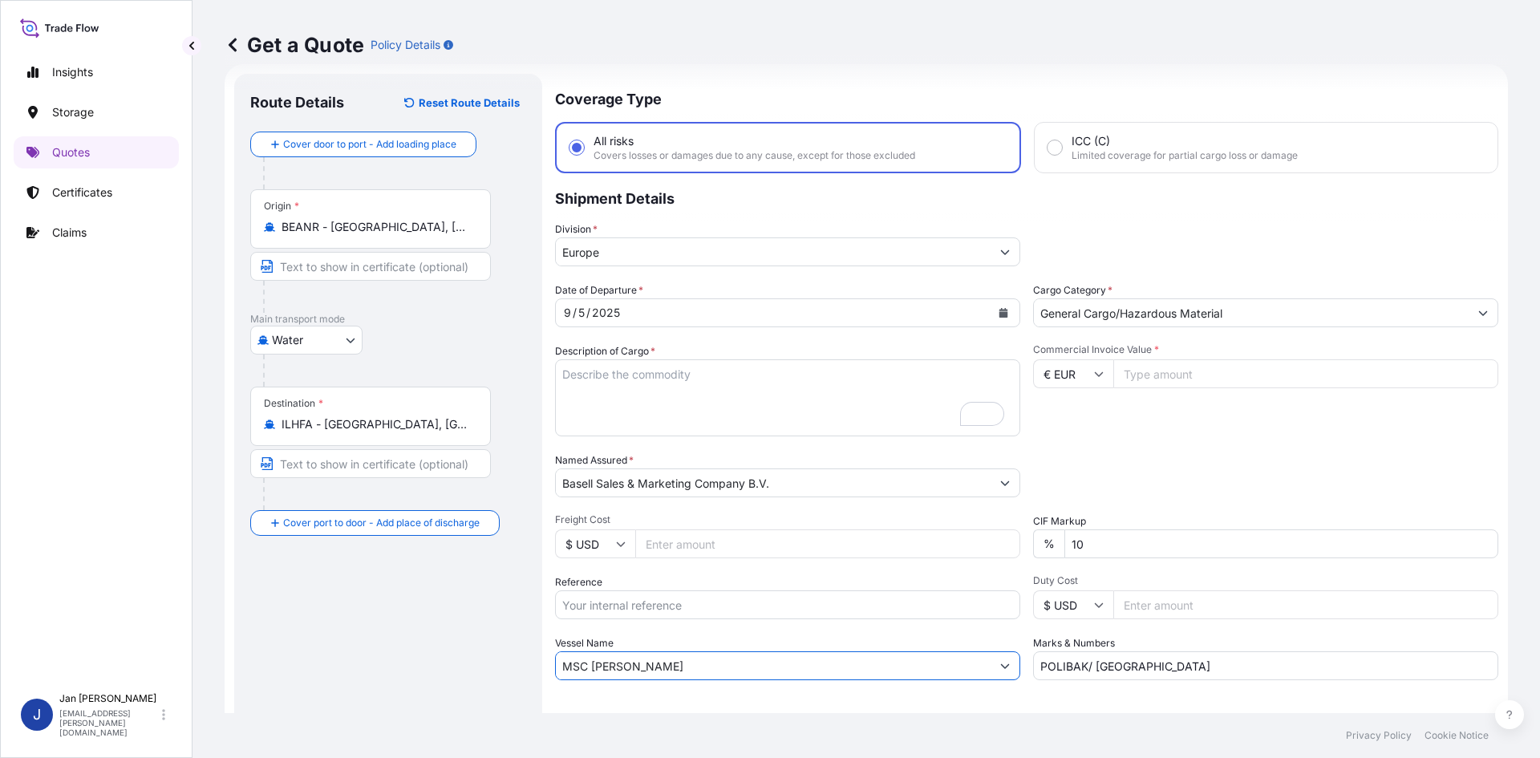
click at [1185, 379] on input "Commercial Invoice Value *" at bounding box center [1306, 373] width 385 height 29
type input "19360"
drag, startPoint x: 1152, startPoint y: 671, endPoint x: 523, endPoint y: 664, distance: 629.0
click at [567, 666] on div "Date of Departure * [DATE] Cargo Category * General Cargo/Hazardous Material De…" at bounding box center [1026, 481] width 943 height 398
click at [599, 597] on input "Reference" at bounding box center [787, 604] width 465 height 29
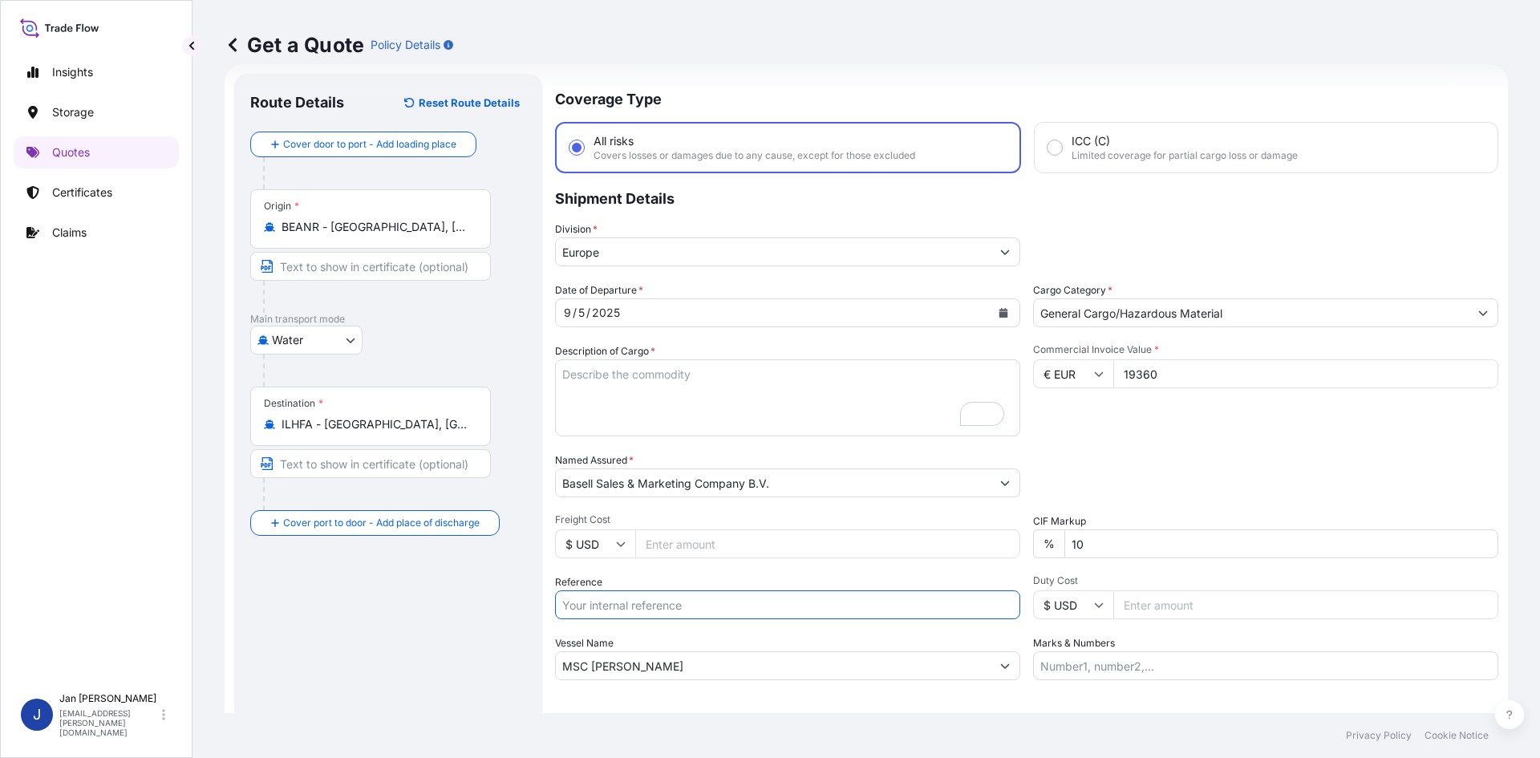
paste input "5013175246 304231423"
click at [626, 607] on input "5013175246 304231423" at bounding box center [787, 604] width 465 height 29
click at [710, 606] on input "5013175246 304231423" at bounding box center [787, 604] width 465 height 29
paste input "1187415071"
type input "5013175246 304231423 1187415071"
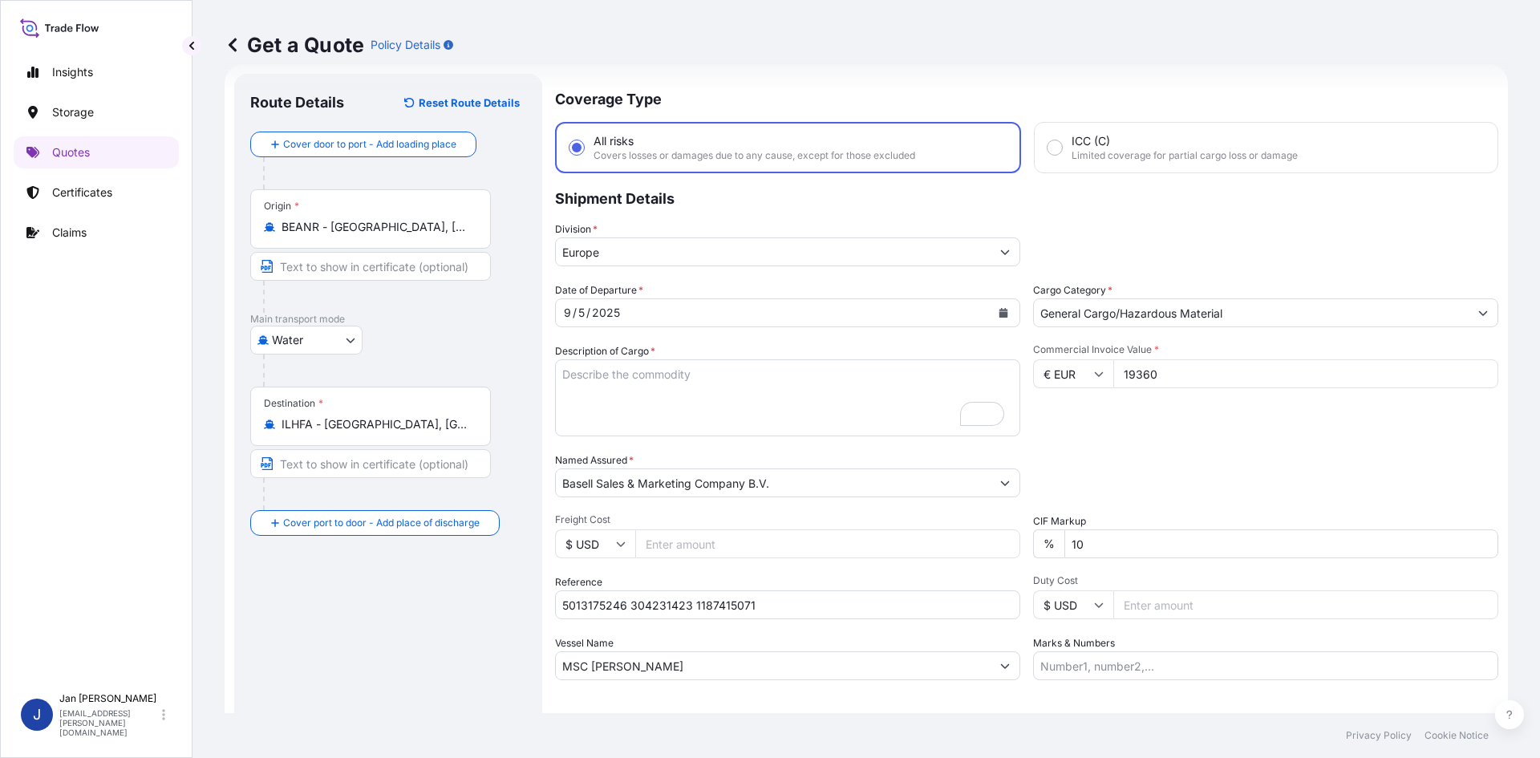
drag, startPoint x: 755, startPoint y: 398, endPoint x: 614, endPoint y: 394, distance: 141.3
click at [749, 398] on textarea "5940 BAGS LOADED ONTO 108 PALLETS LOADED INTO 6 40' CONTAINER(S) ADSTIF HA622H" at bounding box center [787, 397] width 465 height 77
paste textarea "BAGS LOADED ONTO 8 PALLETS LOADED INTO 1 20' CONTAINER(S) HOSTALEN PP H1022"
click at [562, 368] on textarea "5940 BAGS LOADED ONTO 108 PALLETS LOADED INTO 6 40' CONTAINER(S) ADSTIF HA622H" at bounding box center [787, 397] width 465 height 77
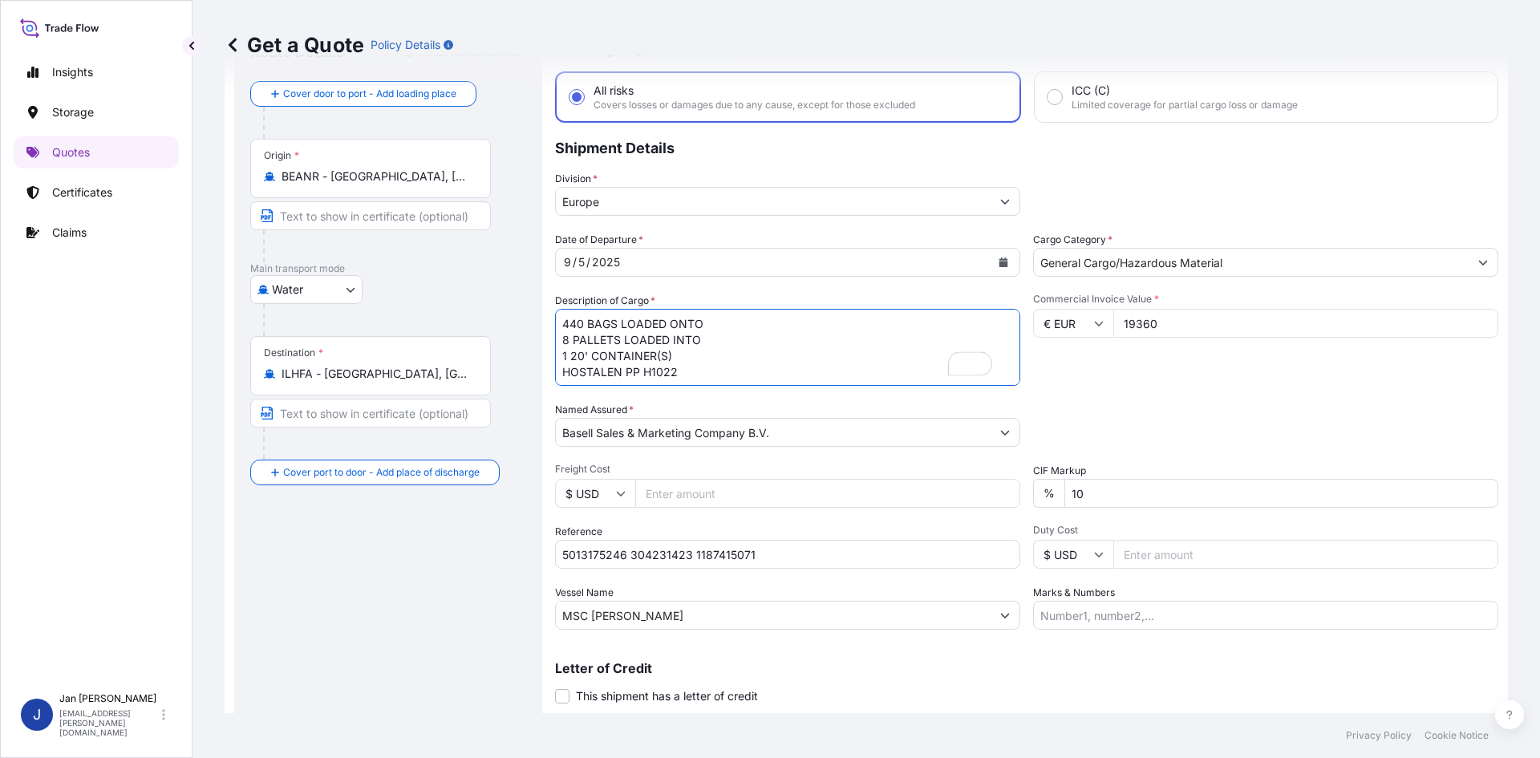
scroll to position [122, 0]
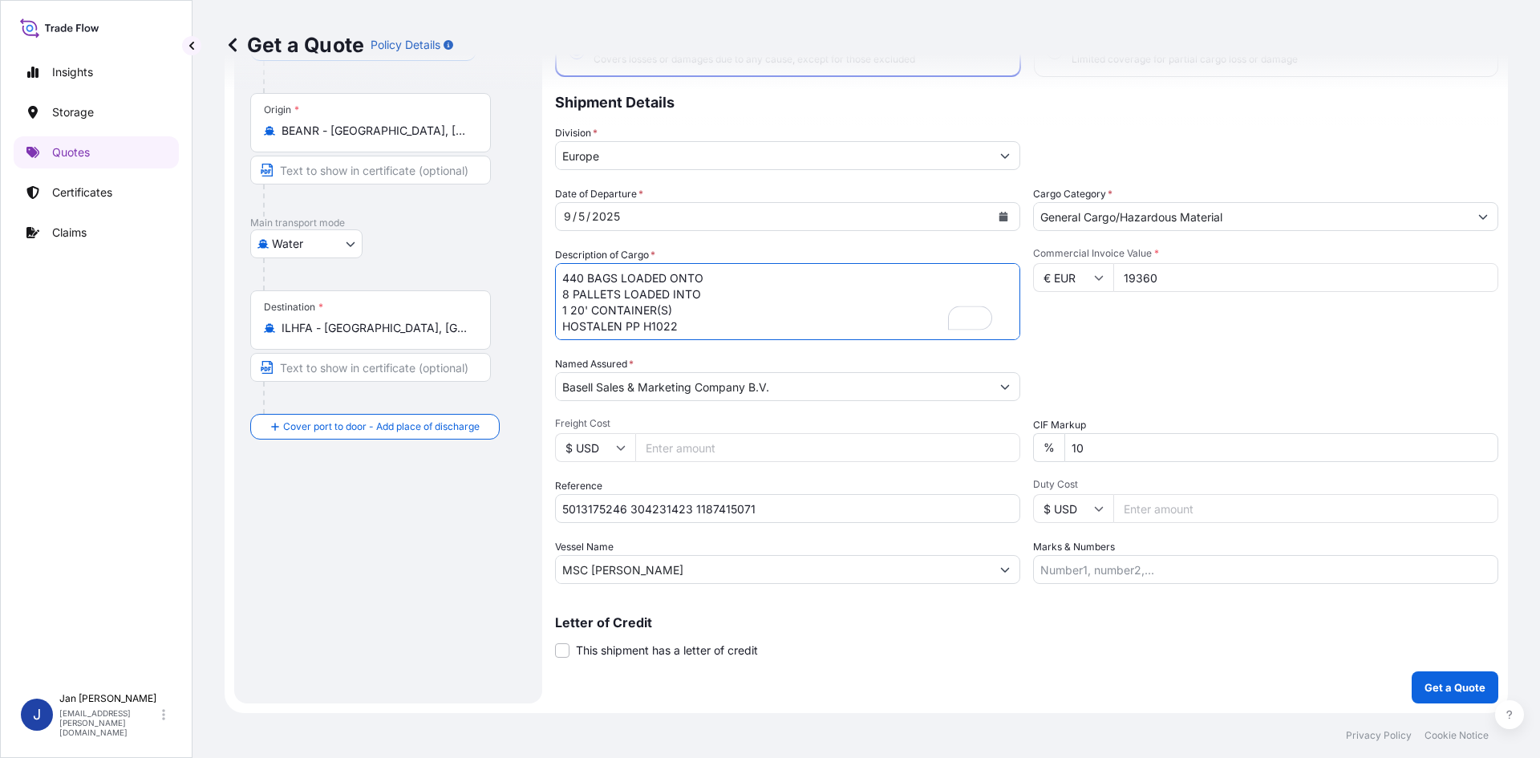
type textarea "440 BAGS LOADED ONTO 8 PALLETS LOADED INTO 1 20' CONTAINER(S) HOSTALEN PP H1022"
click at [1430, 682] on p "Get a Quote" at bounding box center [1455, 688] width 61 height 16
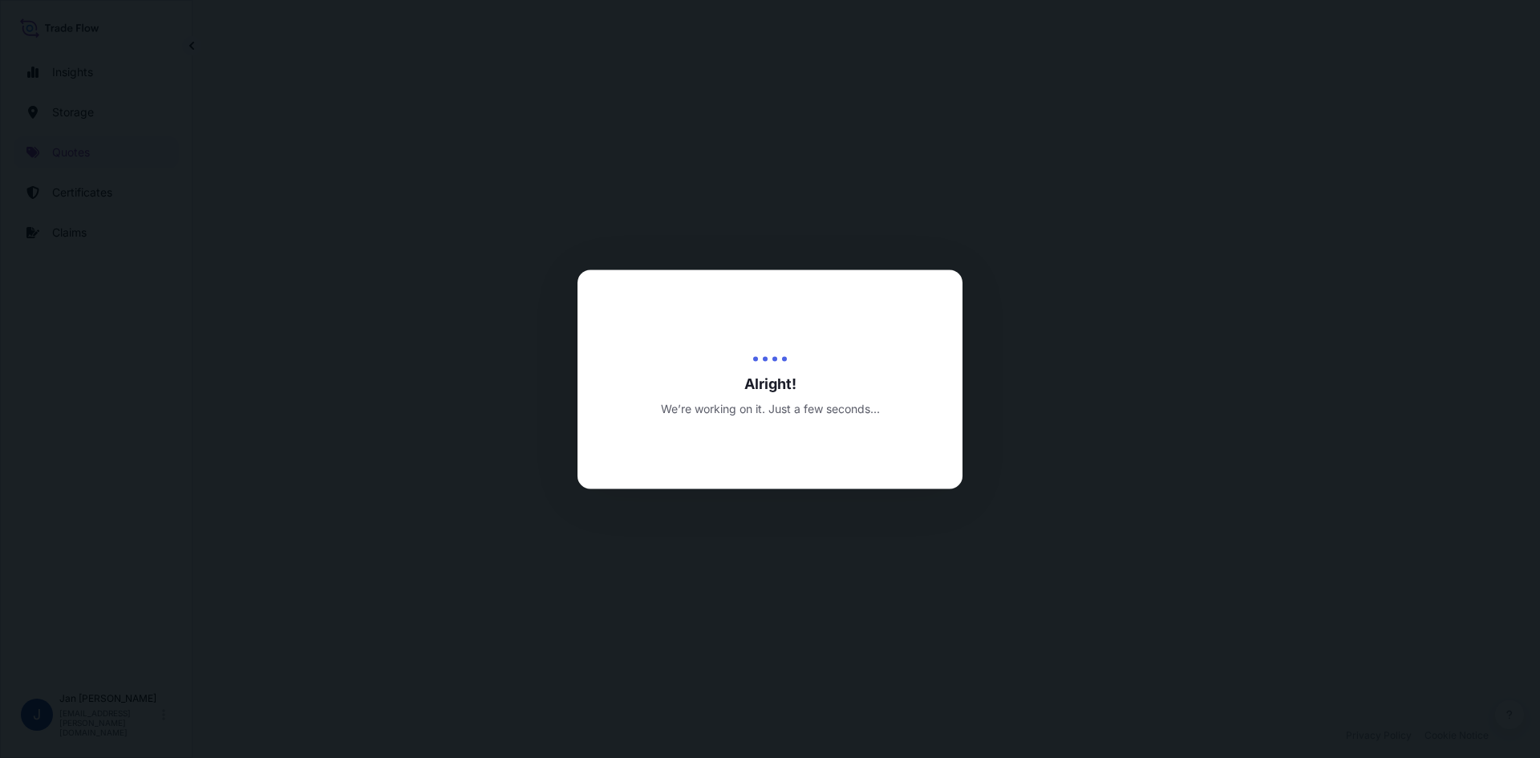
select select "Water"
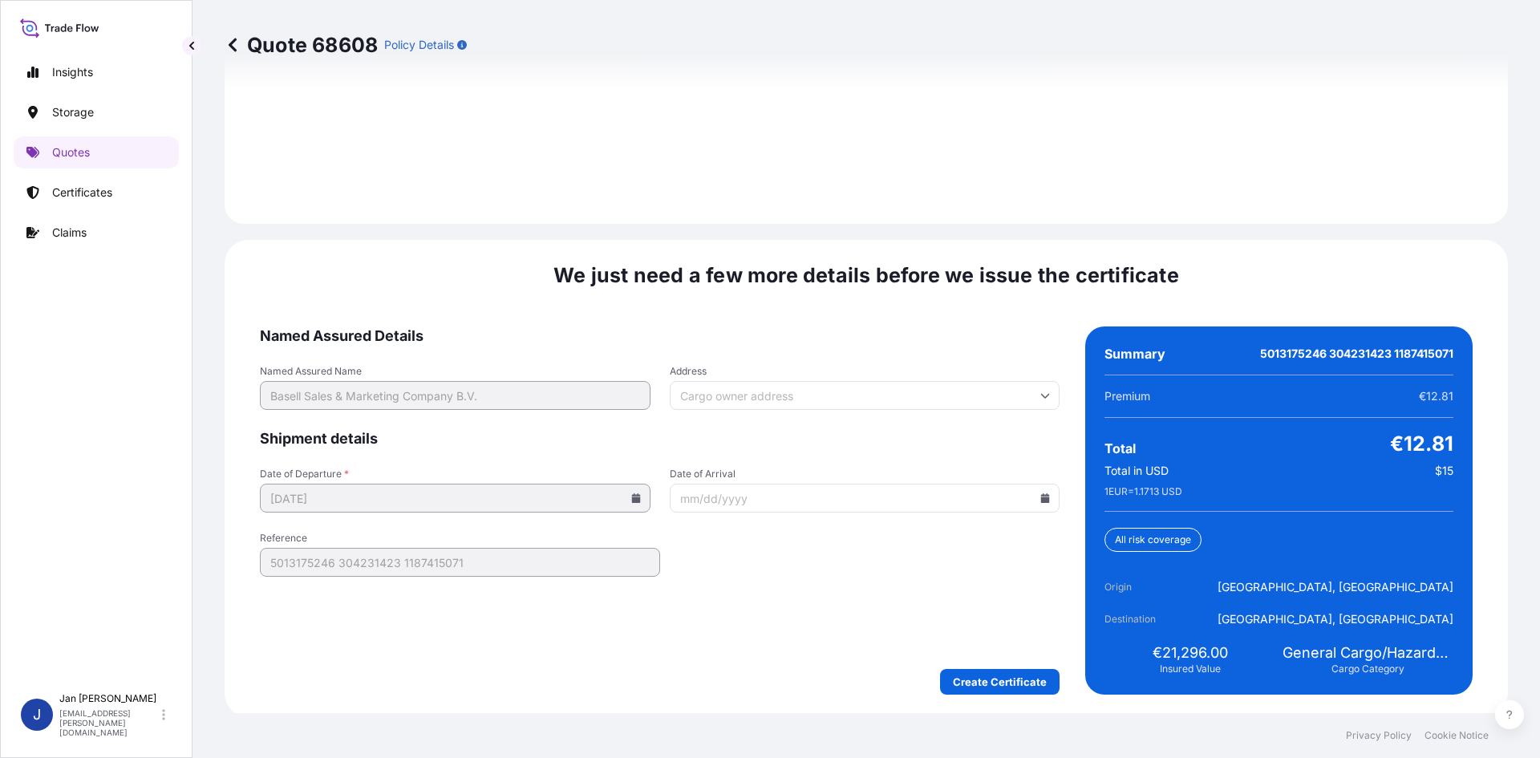
scroll to position [2302, 0]
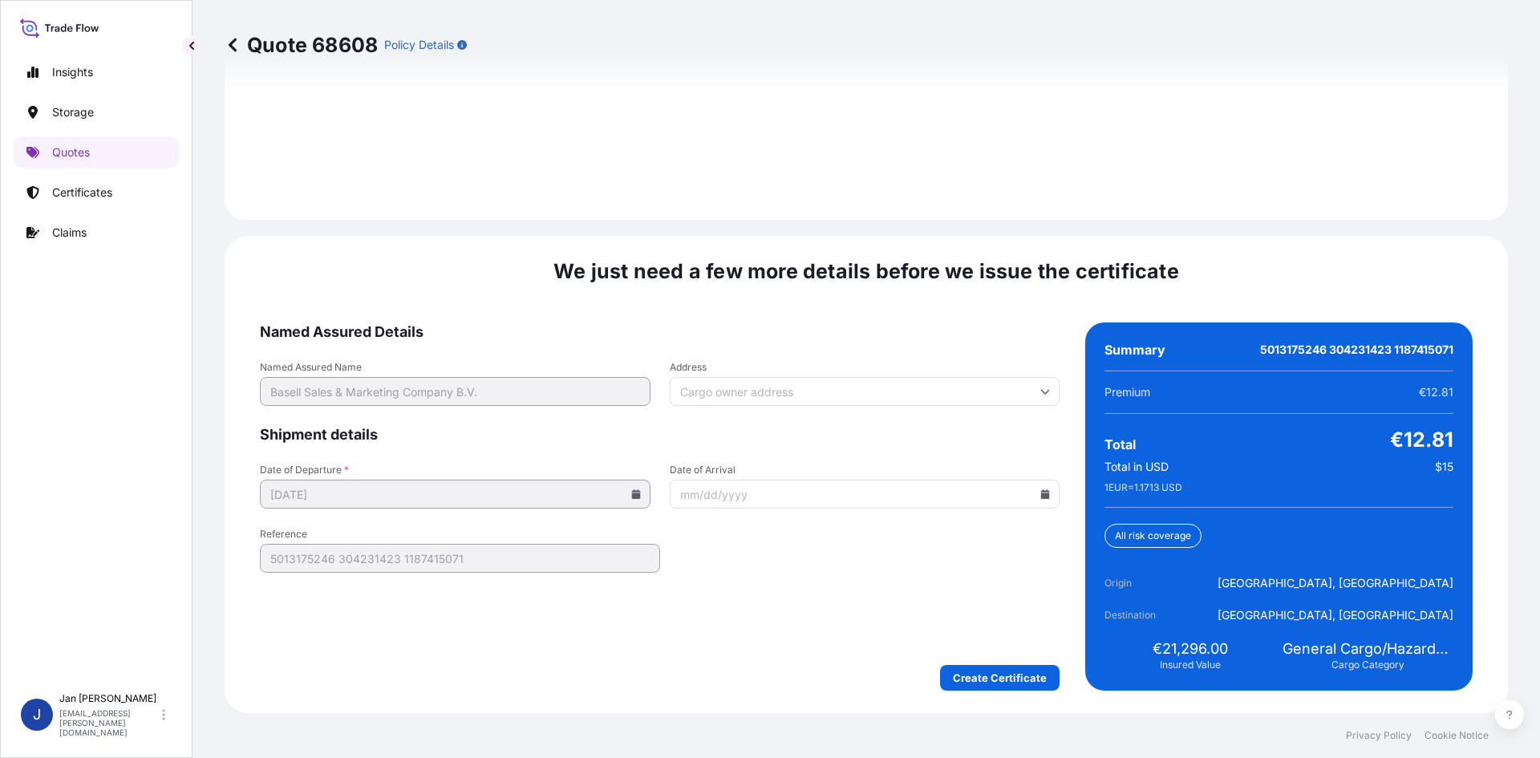
click at [1045, 488] on input "Date of Arrival" at bounding box center [865, 494] width 391 height 29
click at [1041, 492] on icon at bounding box center [1045, 494] width 9 height 10
click at [897, 341] on button "19" at bounding box center [897, 352] width 26 height 26
type input "[DATE]"
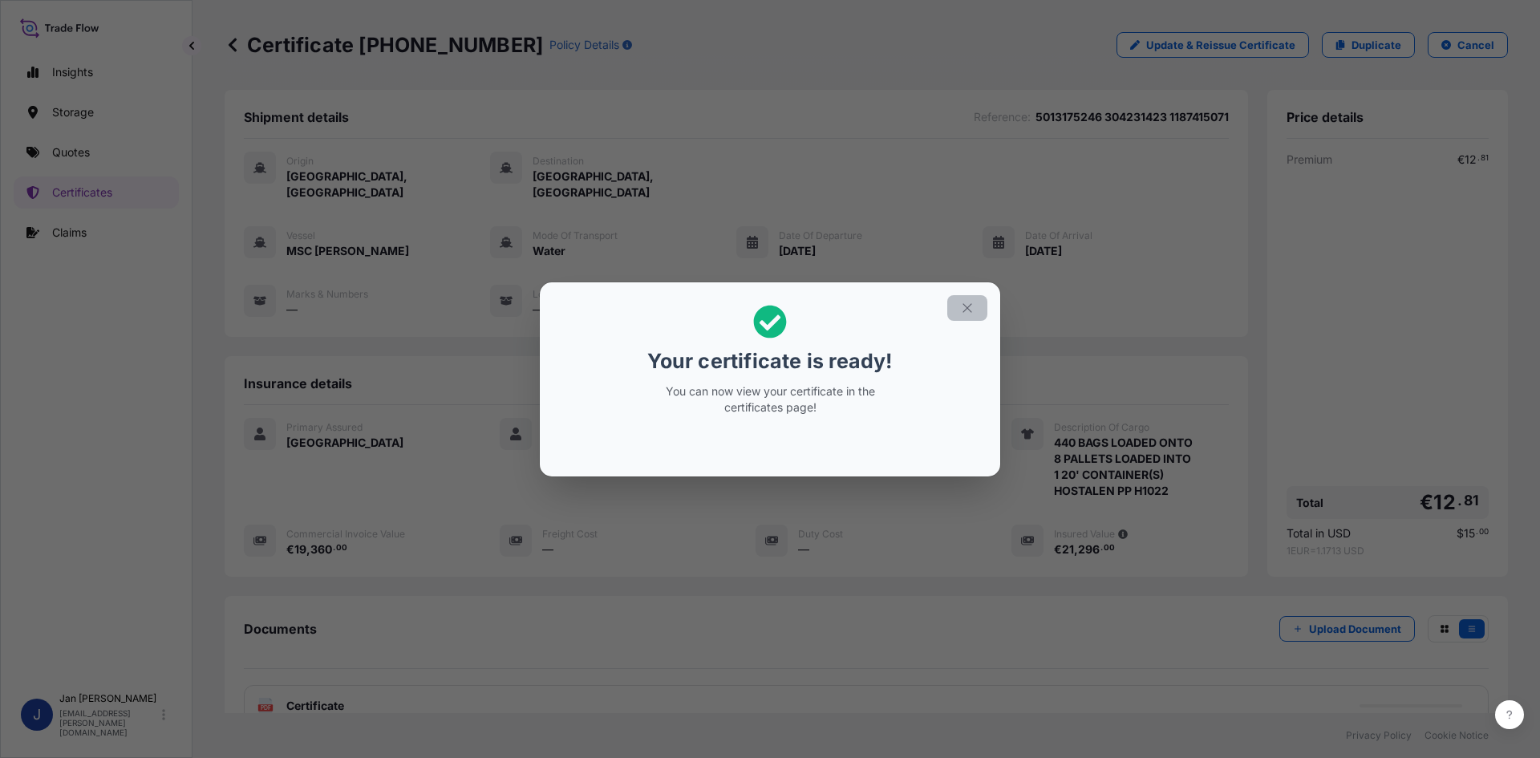
click at [972, 299] on button "button" at bounding box center [967, 308] width 40 height 26
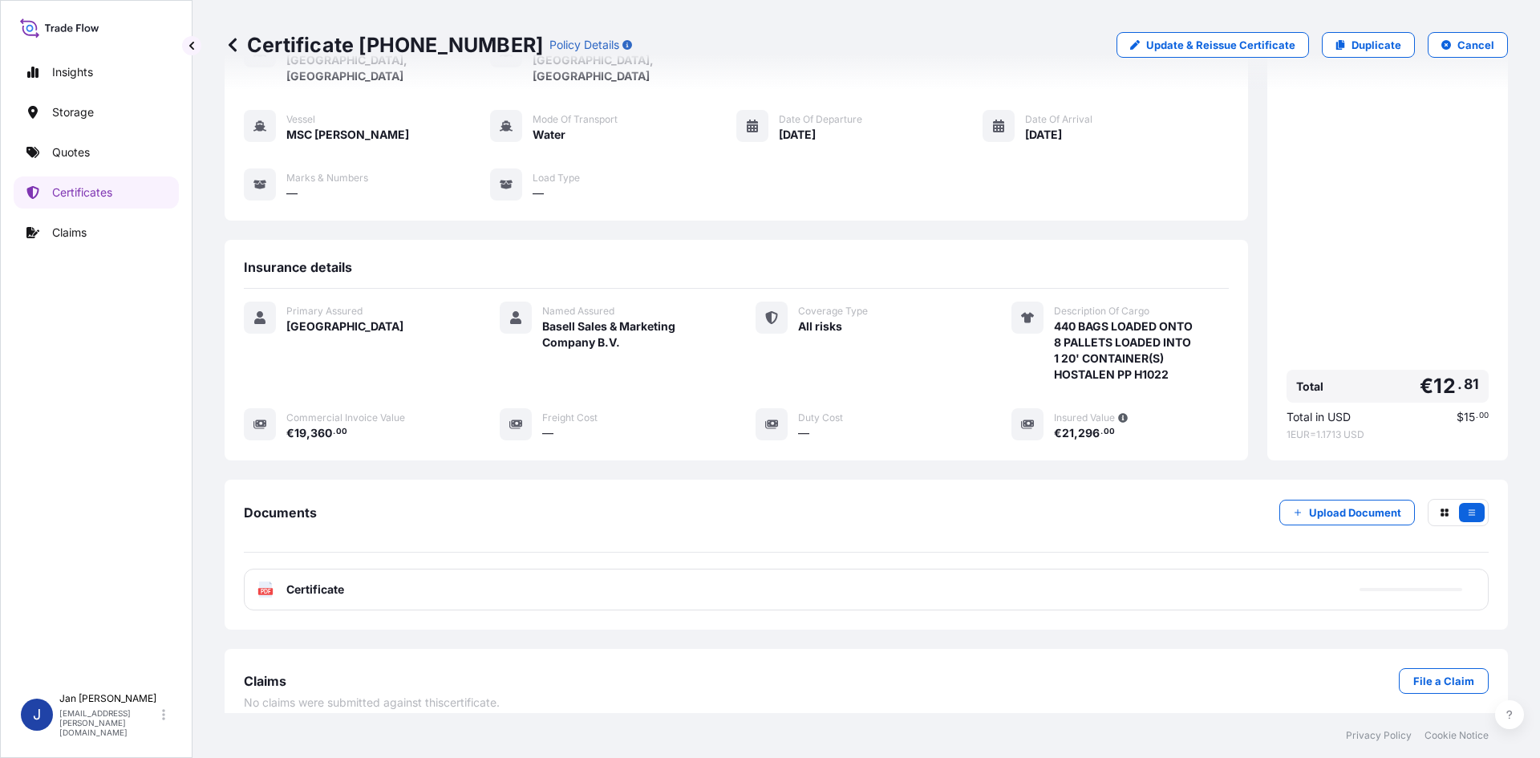
scroll to position [117, 0]
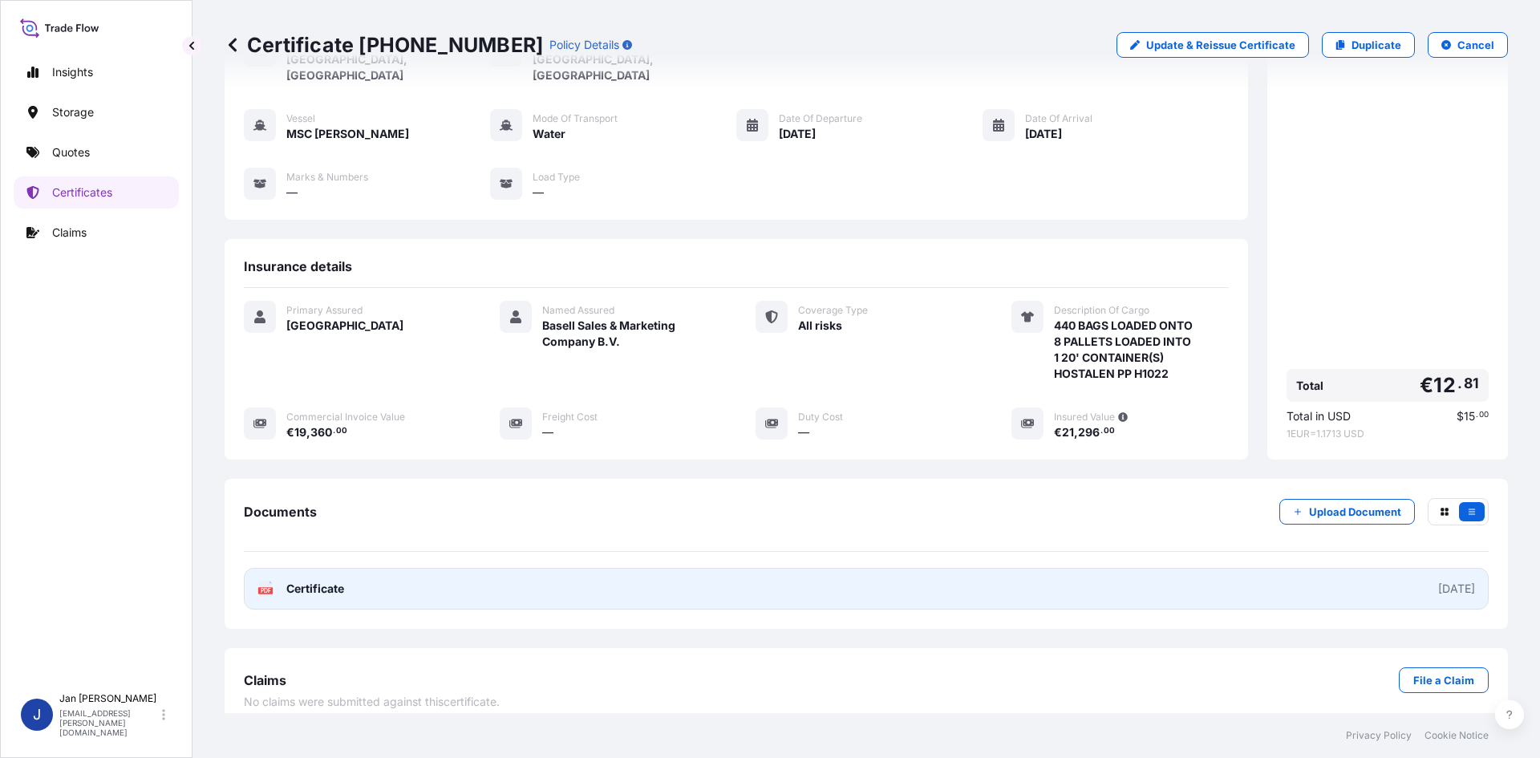
click at [269, 588] on text "PDF" at bounding box center [266, 591] width 10 height 6
click at [264, 587] on rect at bounding box center [265, 590] width 14 height 6
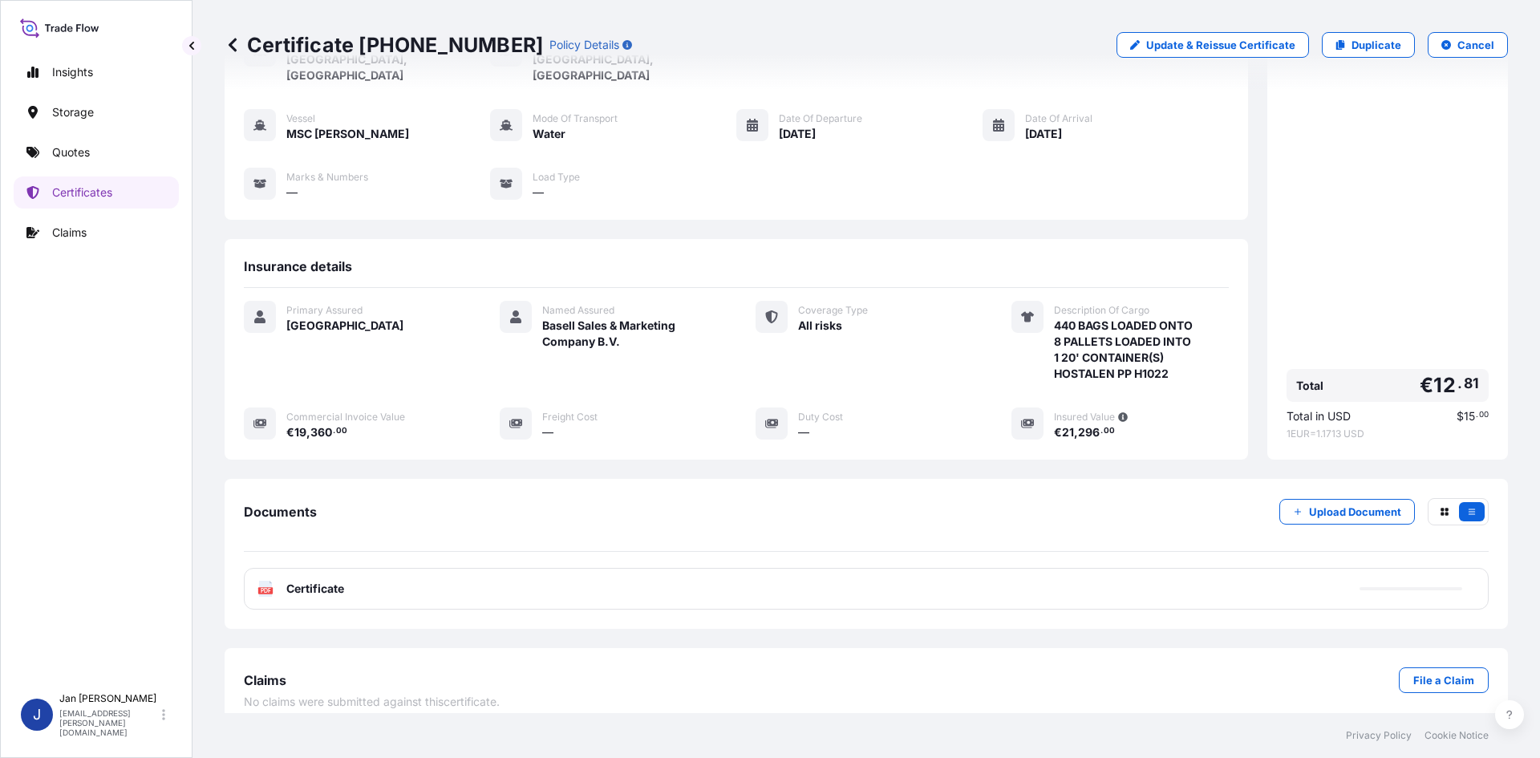
click at [82, 160] on link "Quotes" at bounding box center [96, 152] width 165 height 32
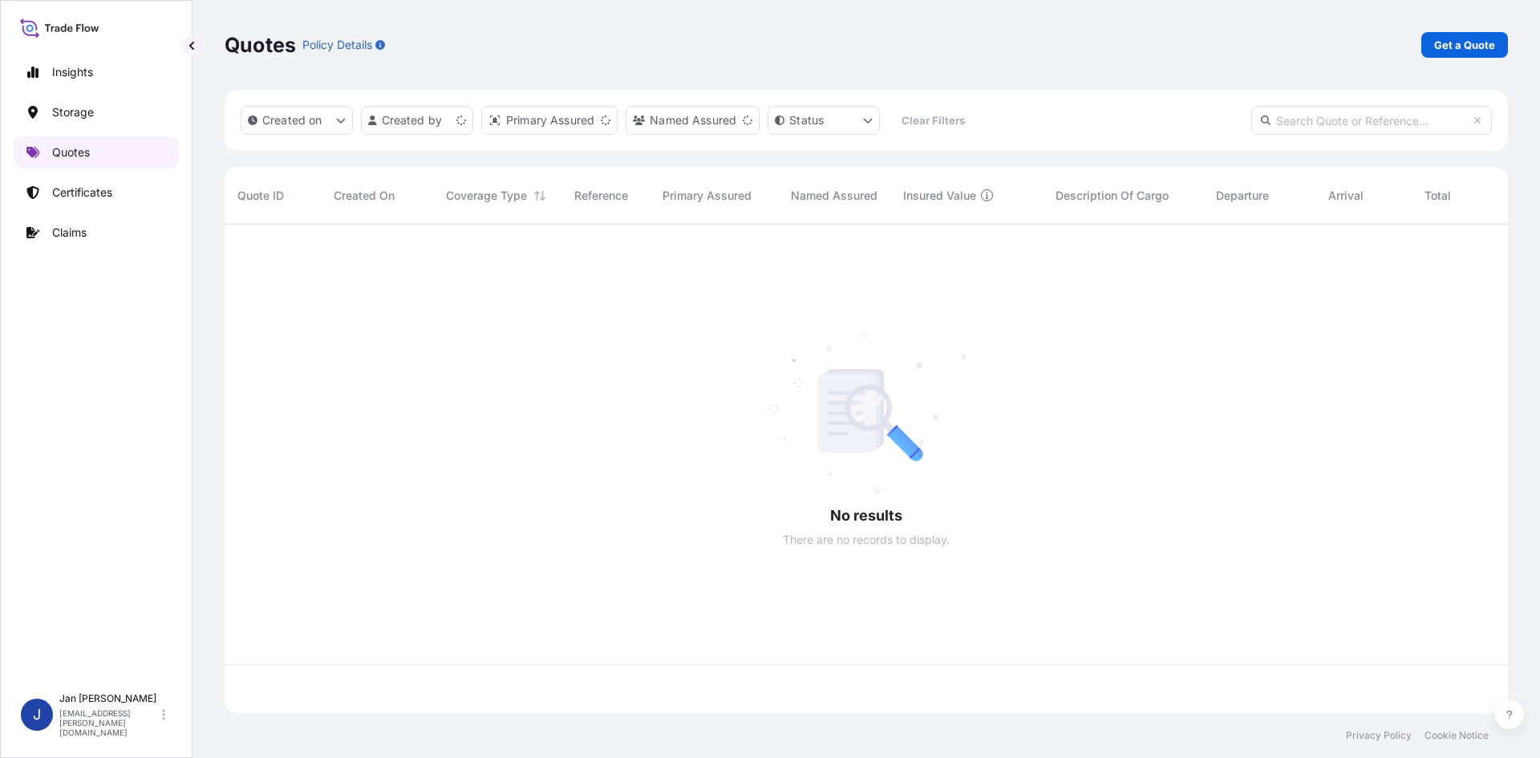
scroll to position [485, 1272]
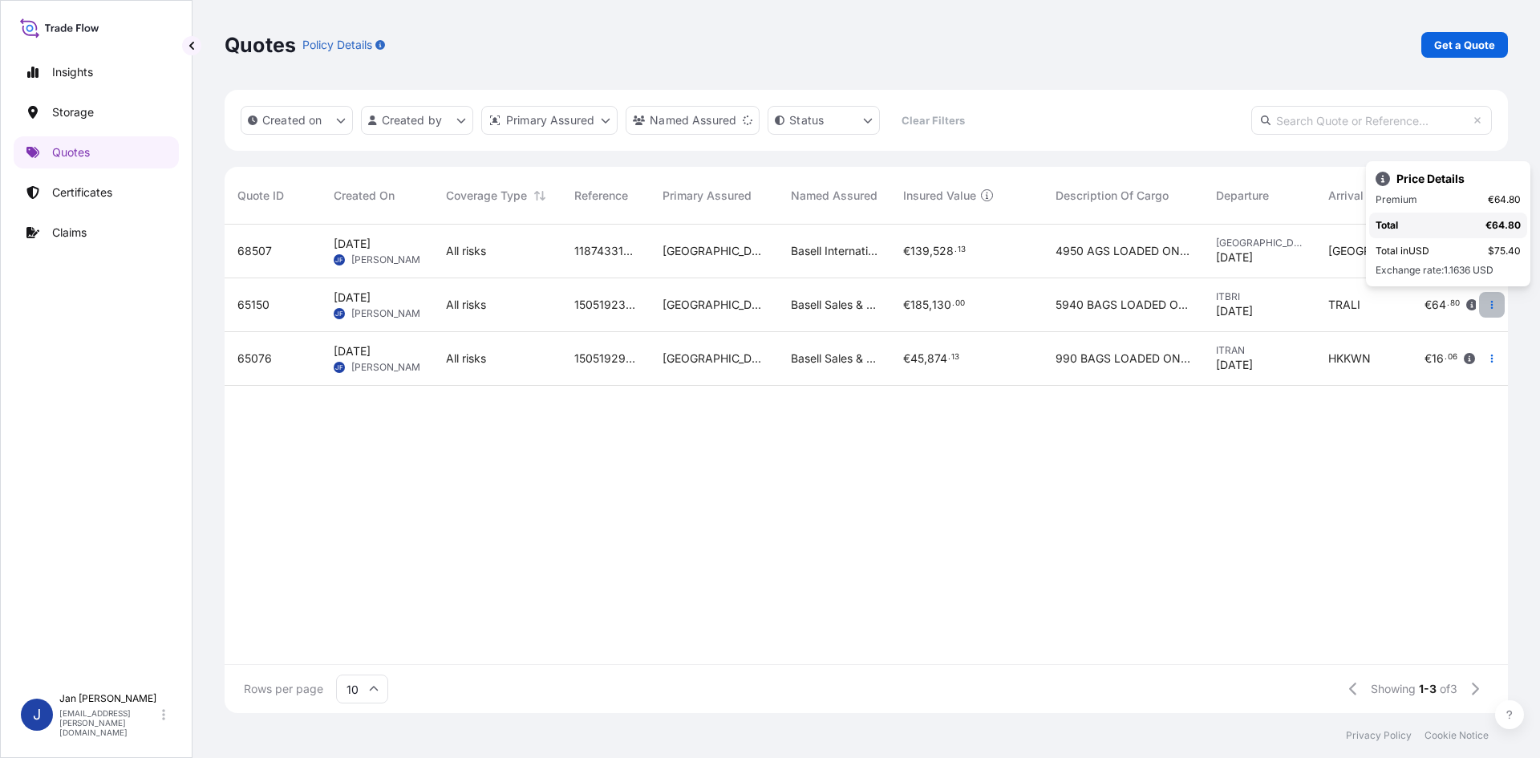
click at [1495, 300] on icon "button" at bounding box center [1492, 305] width 10 height 10
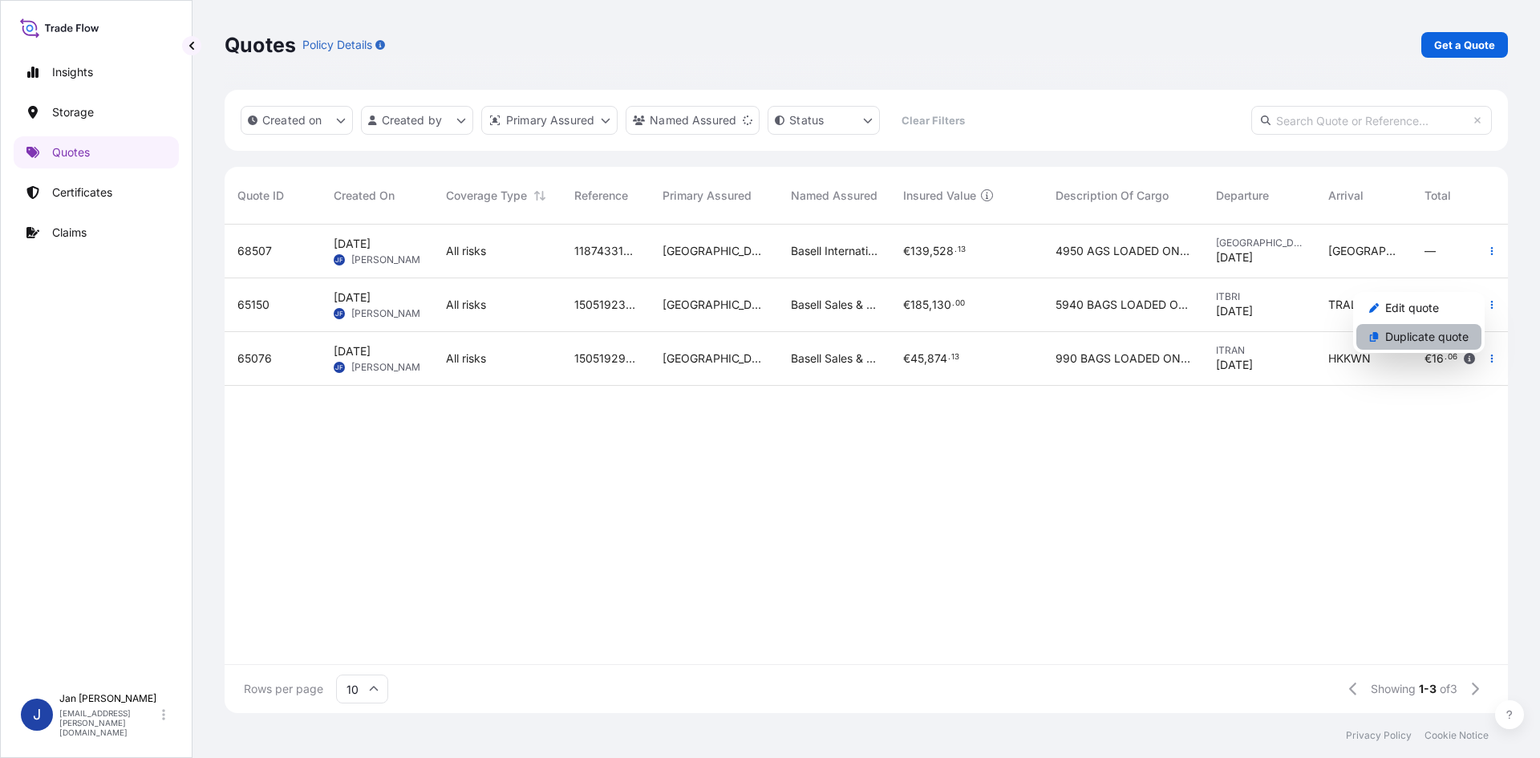
click at [1430, 336] on p "Duplicate quote" at bounding box center [1427, 337] width 83 height 16
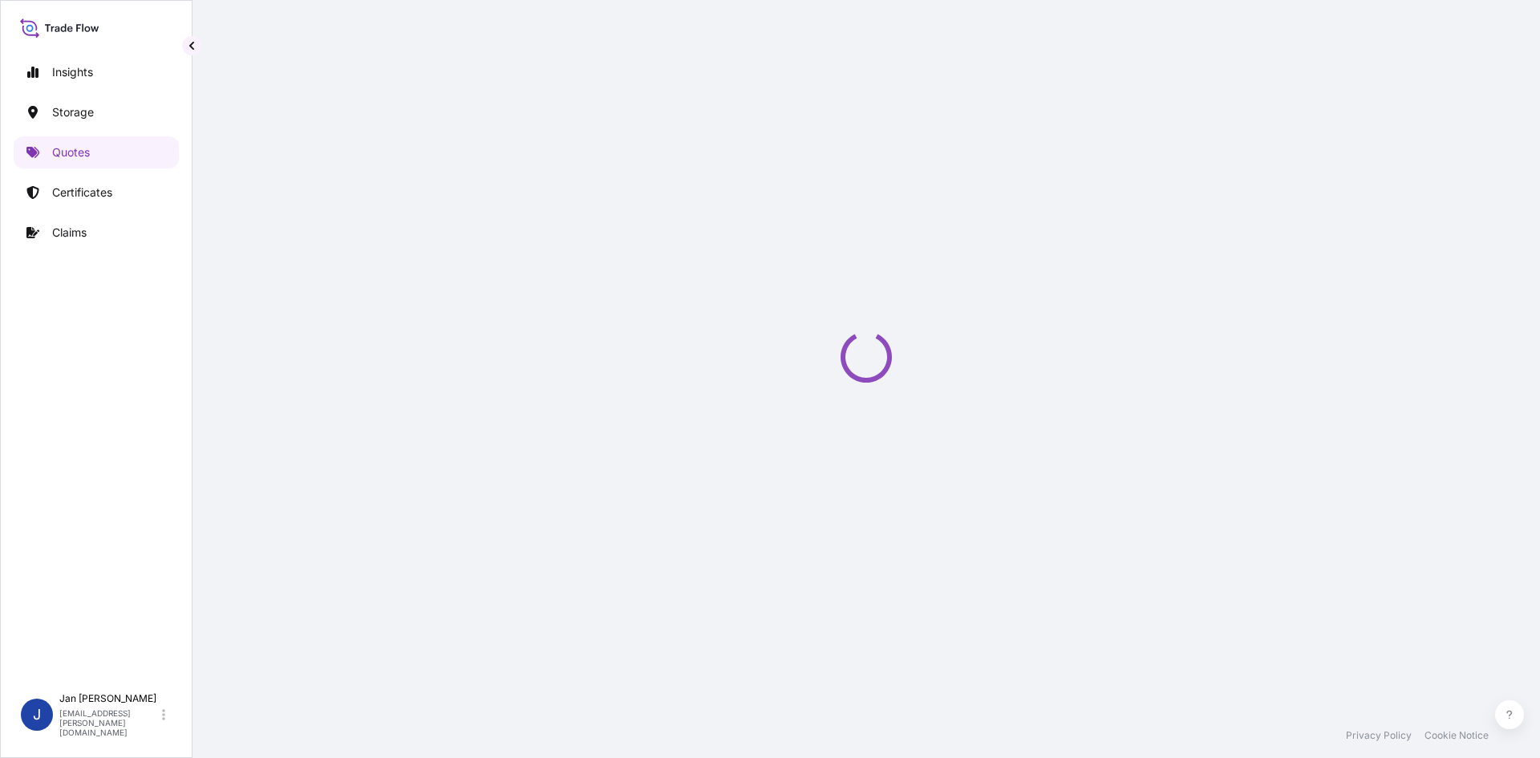
scroll to position [26, 0]
select select "Water"
